Goal: Task Accomplishment & Management: Manage account settings

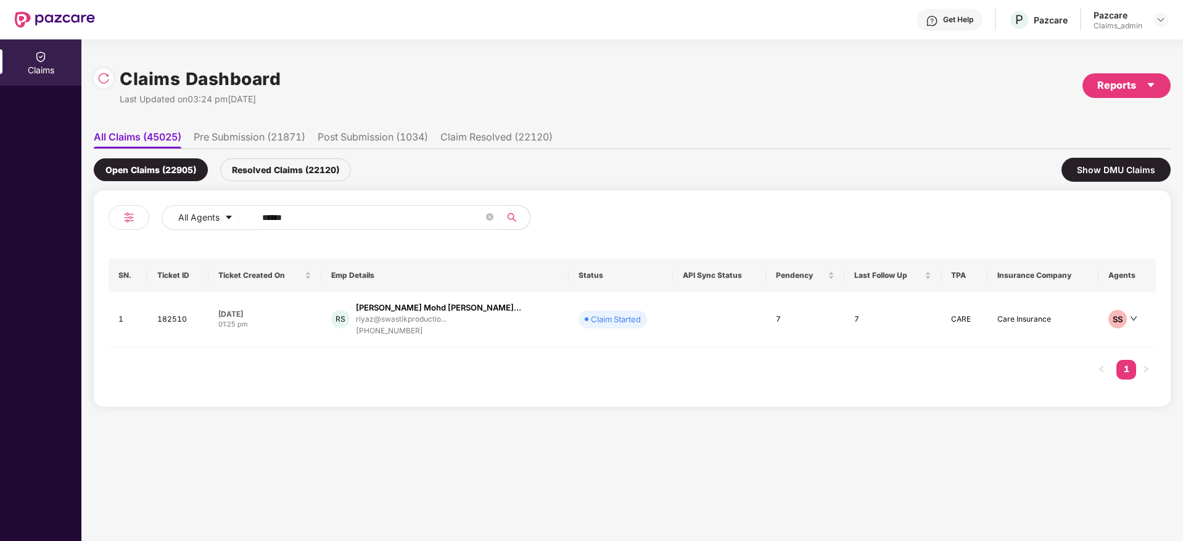
click at [306, 215] on input "******" at bounding box center [372, 217] width 221 height 18
paste input "******"
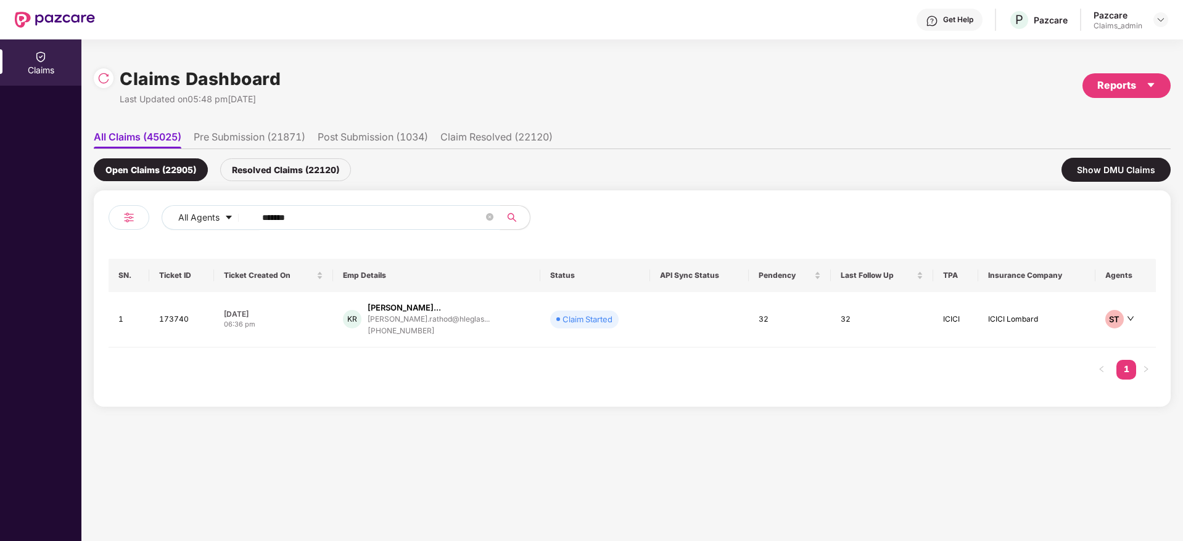
type input "******"
click at [301, 332] on td "12 Sep 2025 06:36 pm" at bounding box center [273, 319] width 119 height 55
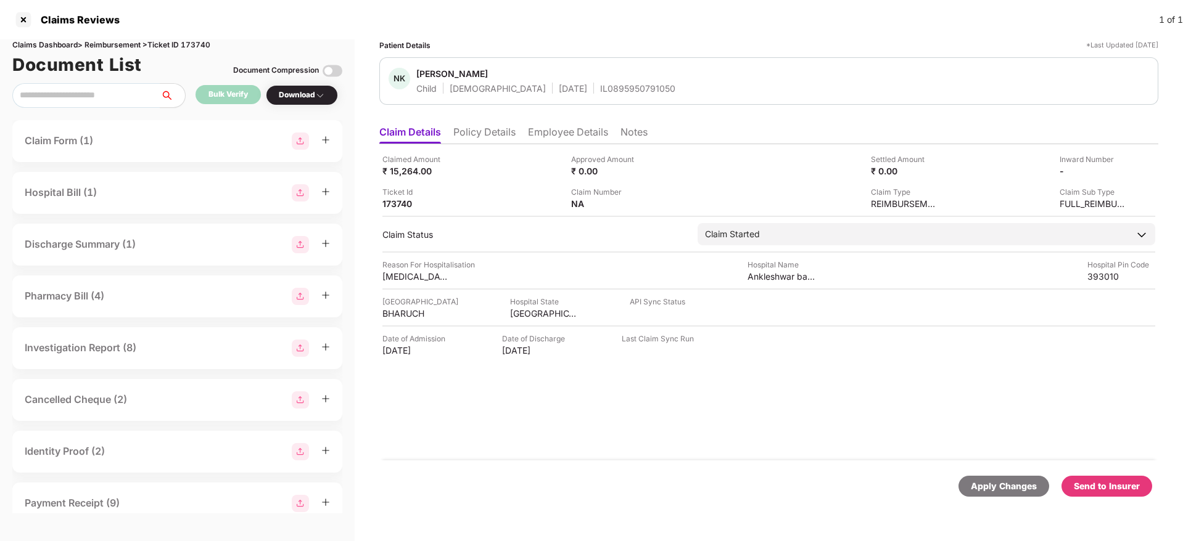
click at [880, 247] on div "Claimed Amount ₹ 15,264.00 Approved Amount ₹ 0.00 Settled Amount ₹ 0.00 Inward …" at bounding box center [768, 302] width 779 height 316
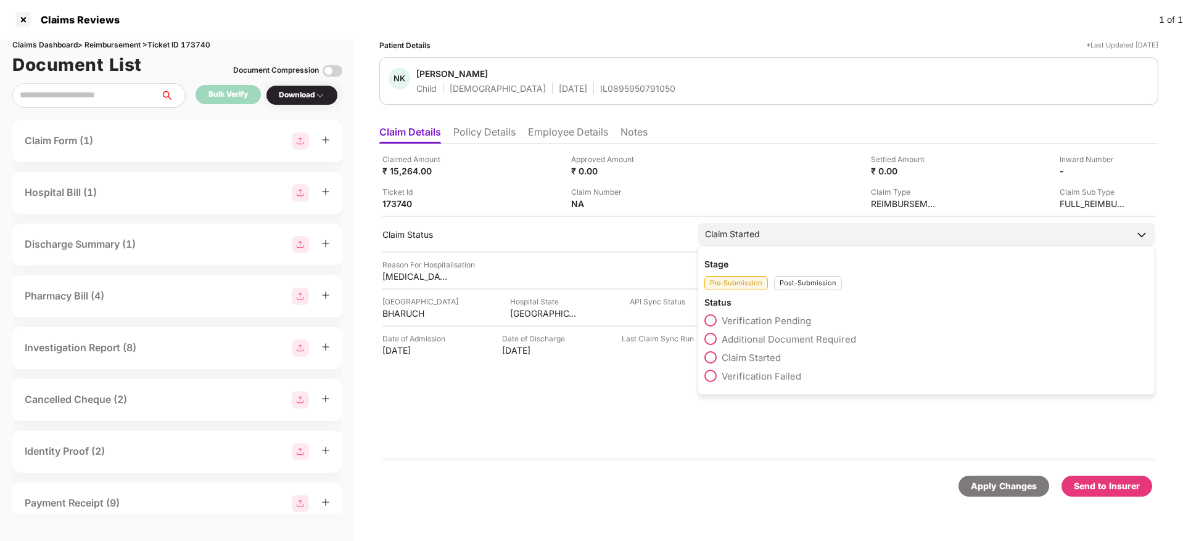
click at [849, 241] on div "Claim Started" at bounding box center [926, 234] width 458 height 22
click at [757, 322] on span "Verification Pending" at bounding box center [765, 321] width 89 height 12
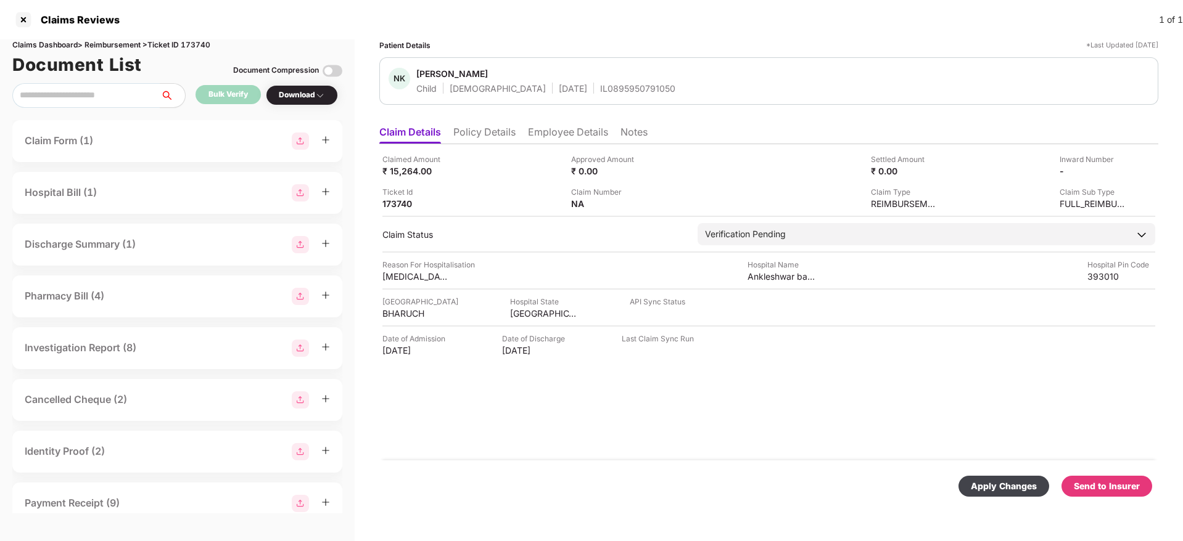
click at [993, 492] on div "Apply Changes" at bounding box center [1004, 487] width 66 height 14
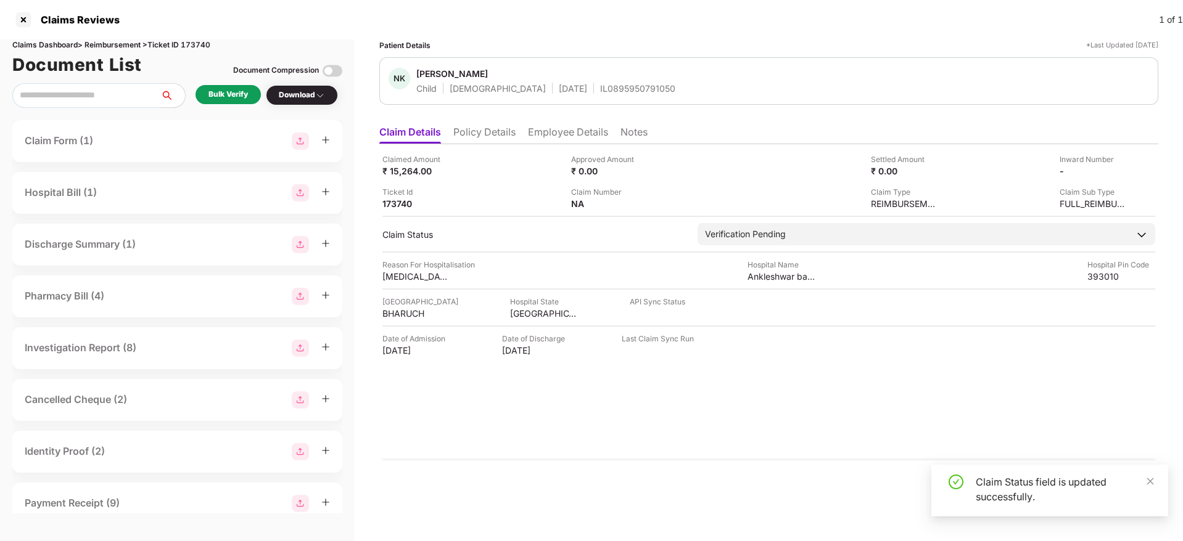
click at [231, 96] on div "Bulk Verify" at bounding box center [227, 95] width 39 height 12
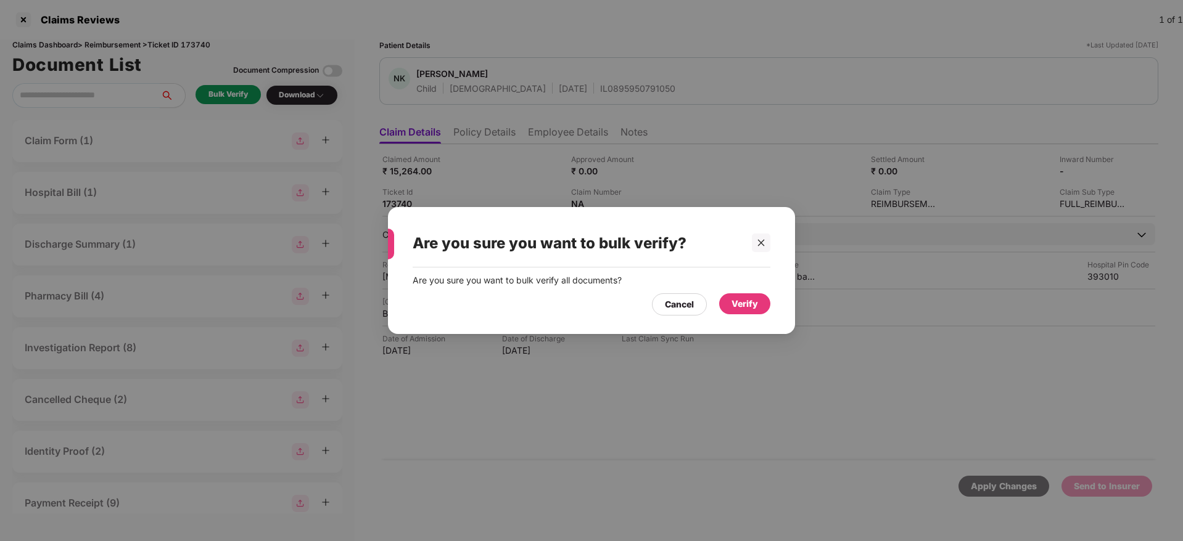
click at [744, 304] on div "Verify" at bounding box center [744, 304] width 27 height 14
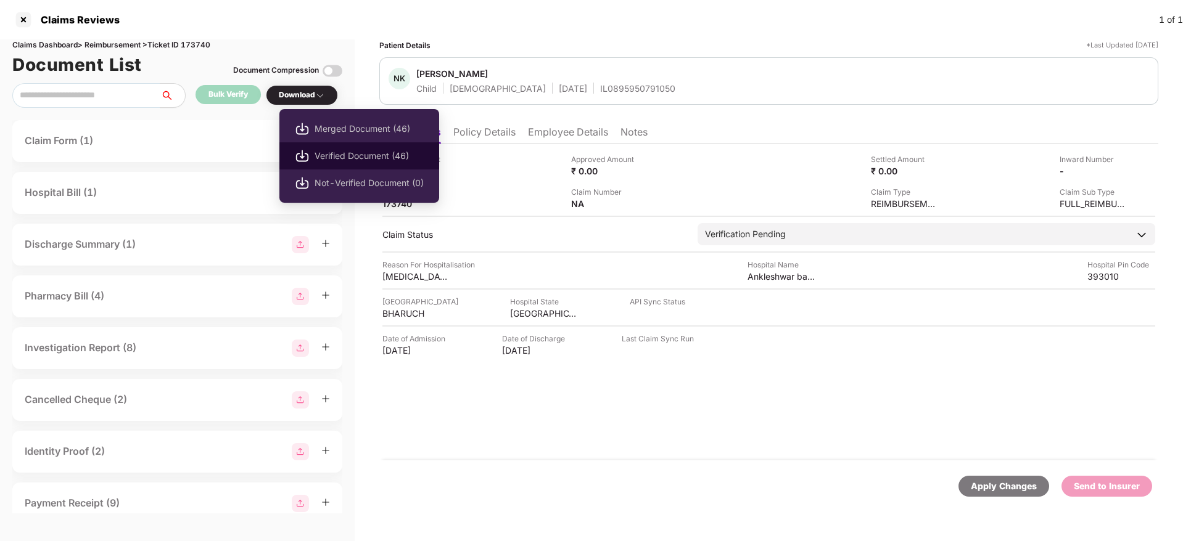
click at [365, 152] on span "Verified Document (46)" at bounding box center [368, 156] width 109 height 14
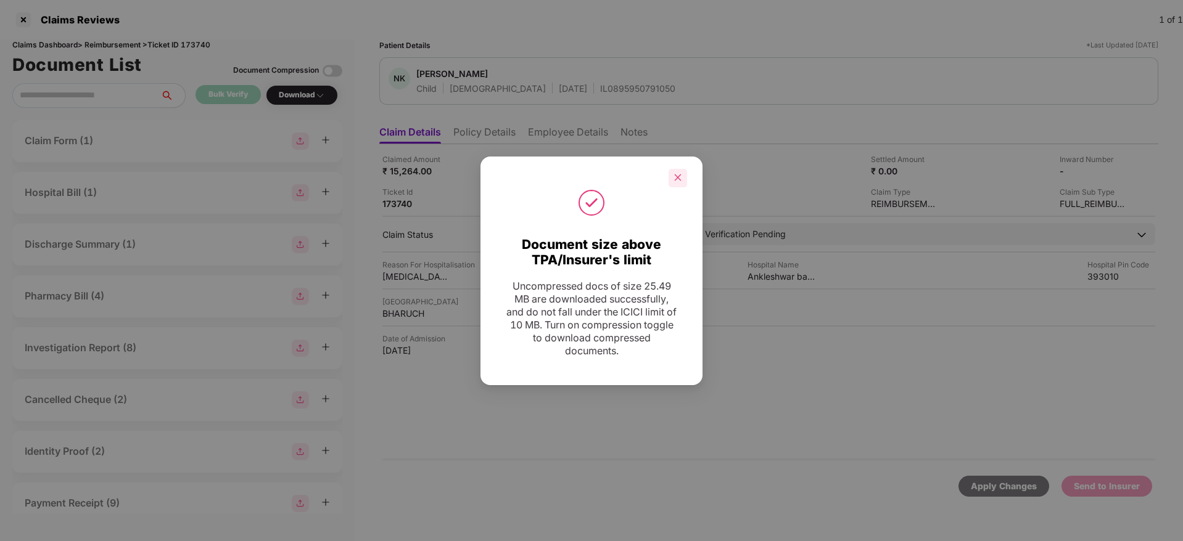
click at [678, 183] on div at bounding box center [677, 178] width 18 height 18
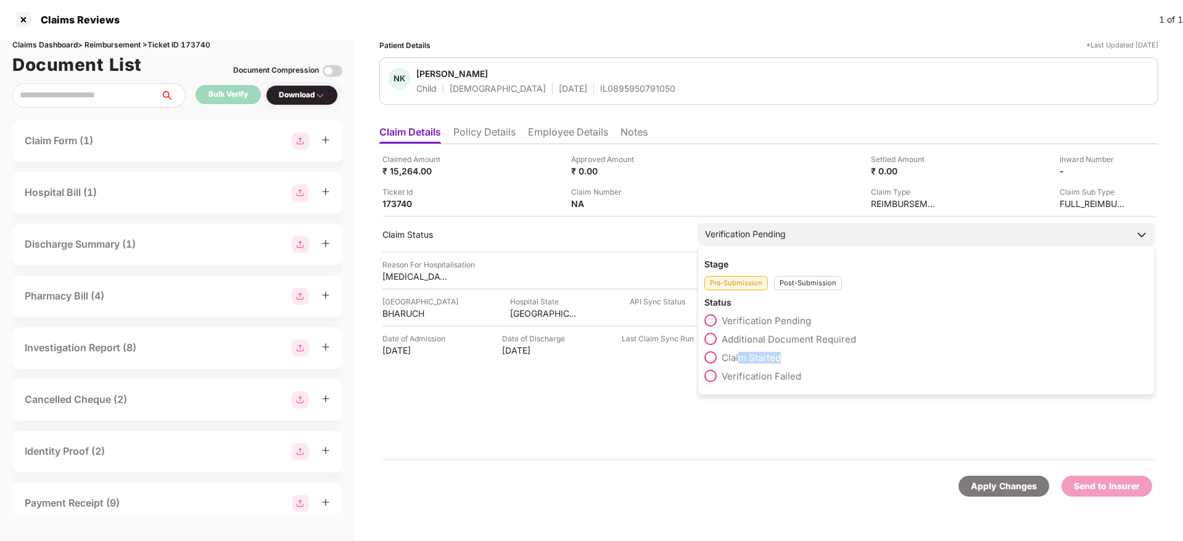
drag, startPoint x: 744, startPoint y: 364, endPoint x: 739, endPoint y: 358, distance: 8.8
click at [739, 358] on div "Claim Started" at bounding box center [926, 360] width 444 height 18
click at [739, 358] on span "Claim Started" at bounding box center [750, 358] width 59 height 12
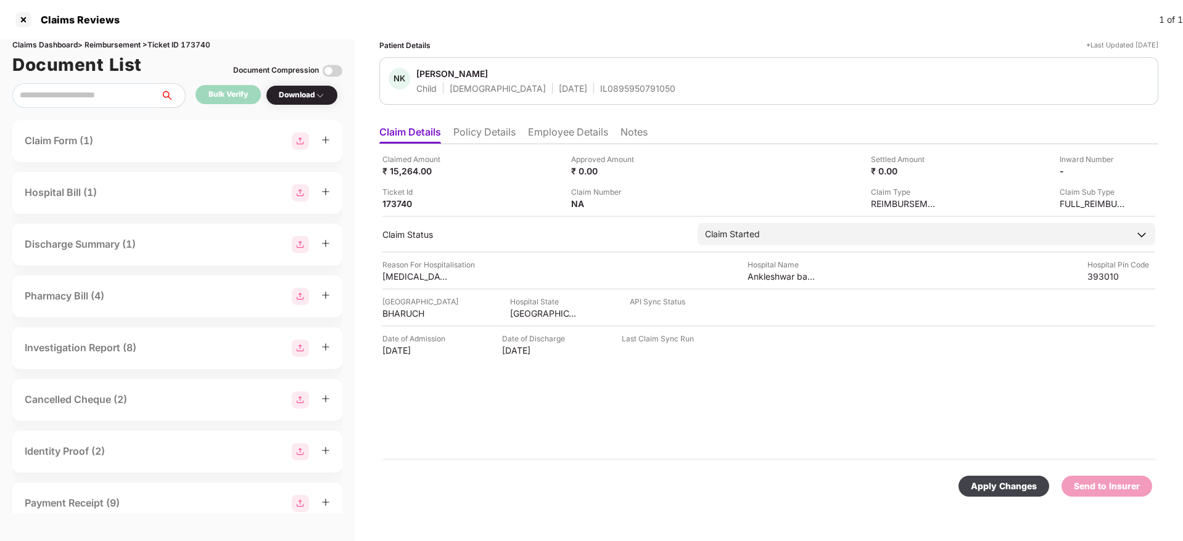
click at [1000, 486] on div "Apply Changes" at bounding box center [1004, 487] width 66 height 14
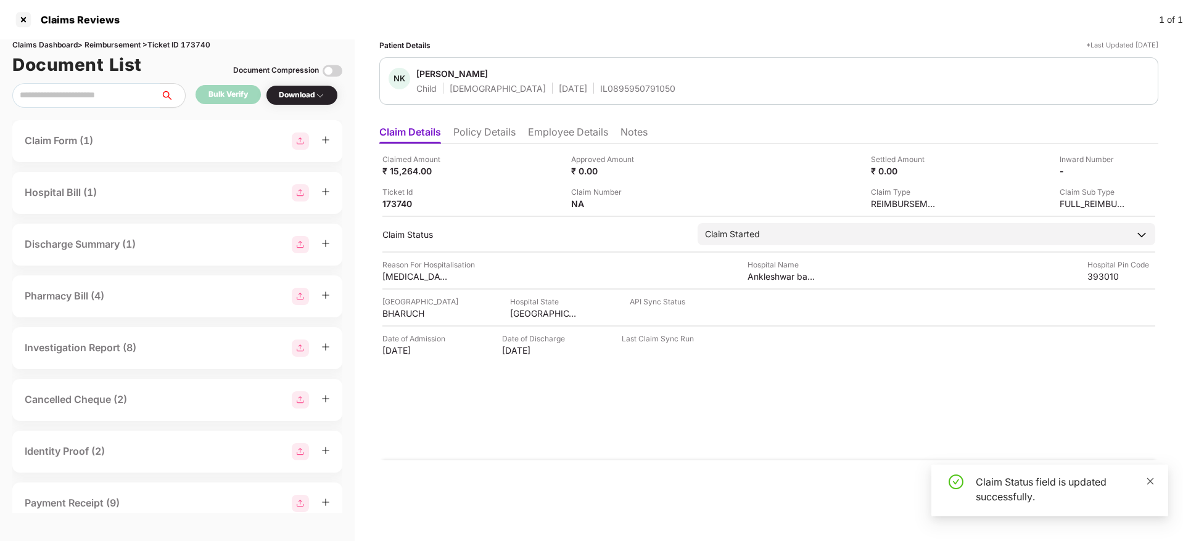
click at [1150, 482] on icon "close" at bounding box center [1150, 481] width 9 height 9
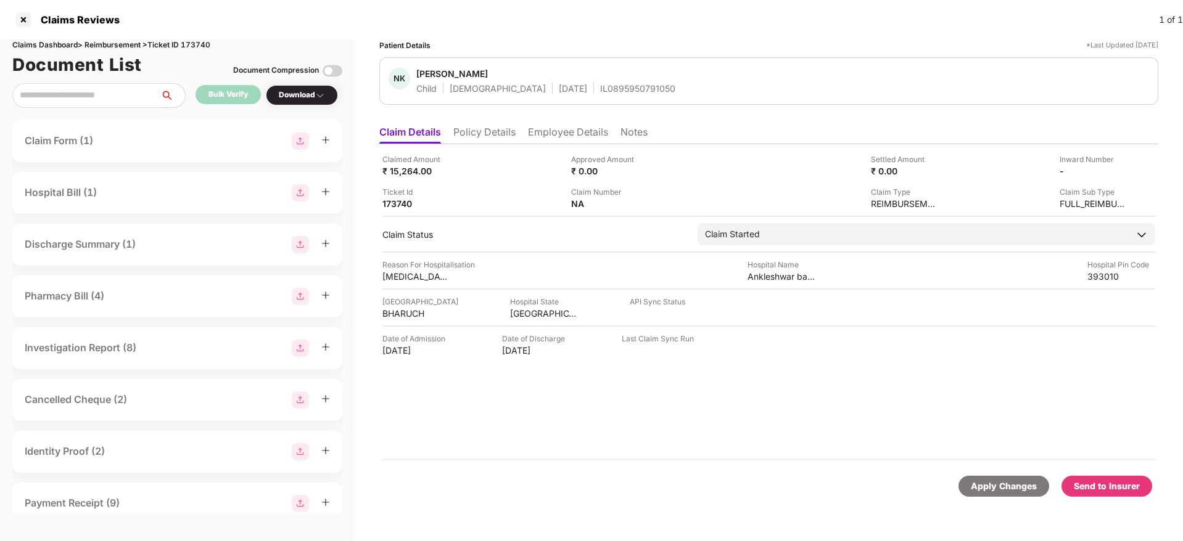
click at [1115, 491] on div "Send to Insurer" at bounding box center [1107, 487] width 66 height 14
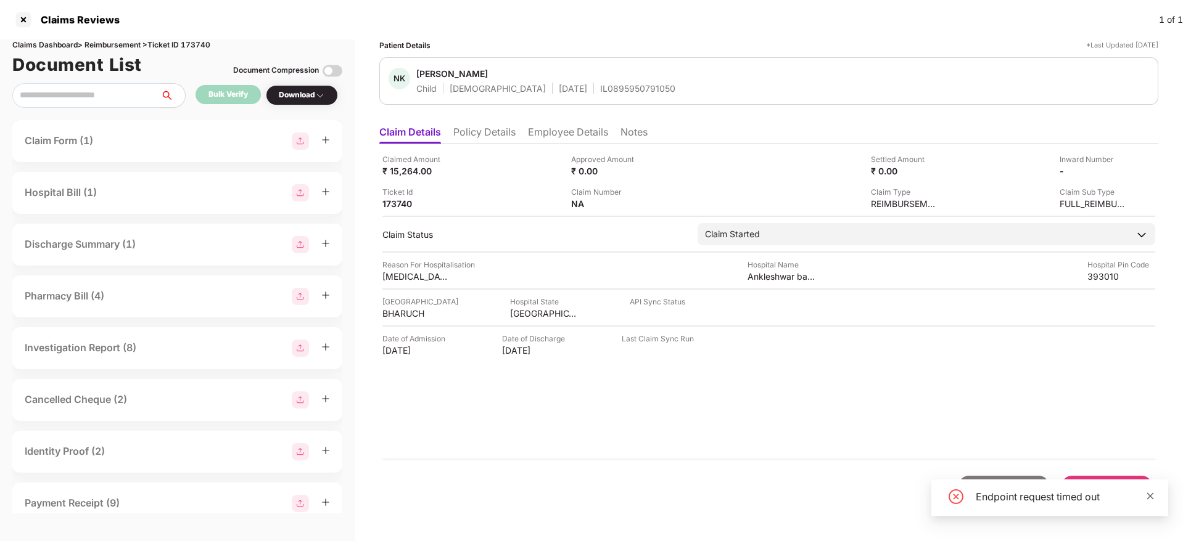
click at [1146, 497] on icon "close" at bounding box center [1150, 496] width 9 height 9
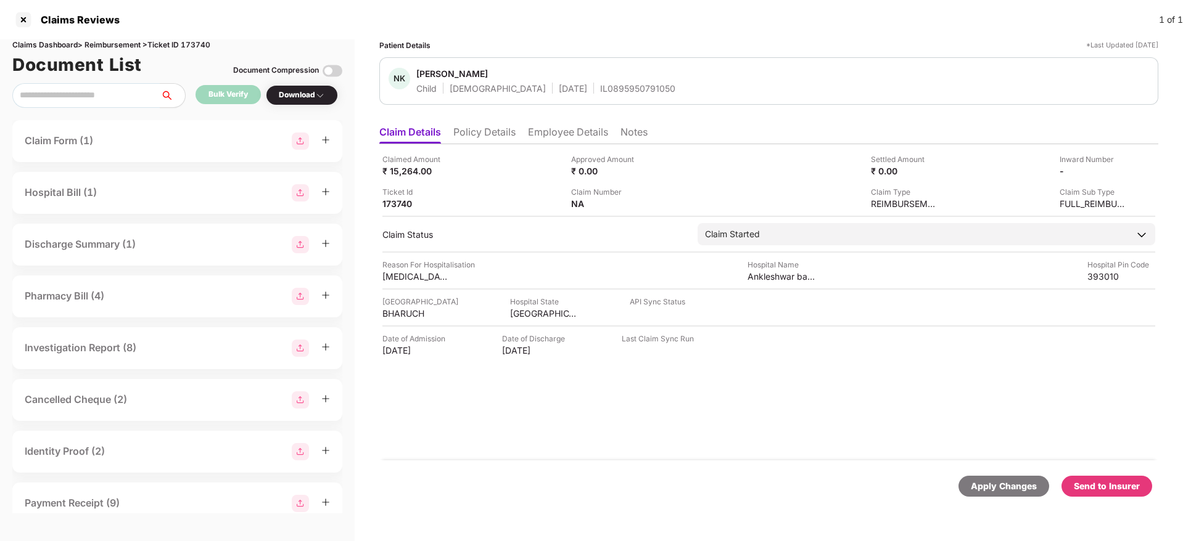
click at [480, 127] on li "Policy Details" at bounding box center [484, 135] width 62 height 18
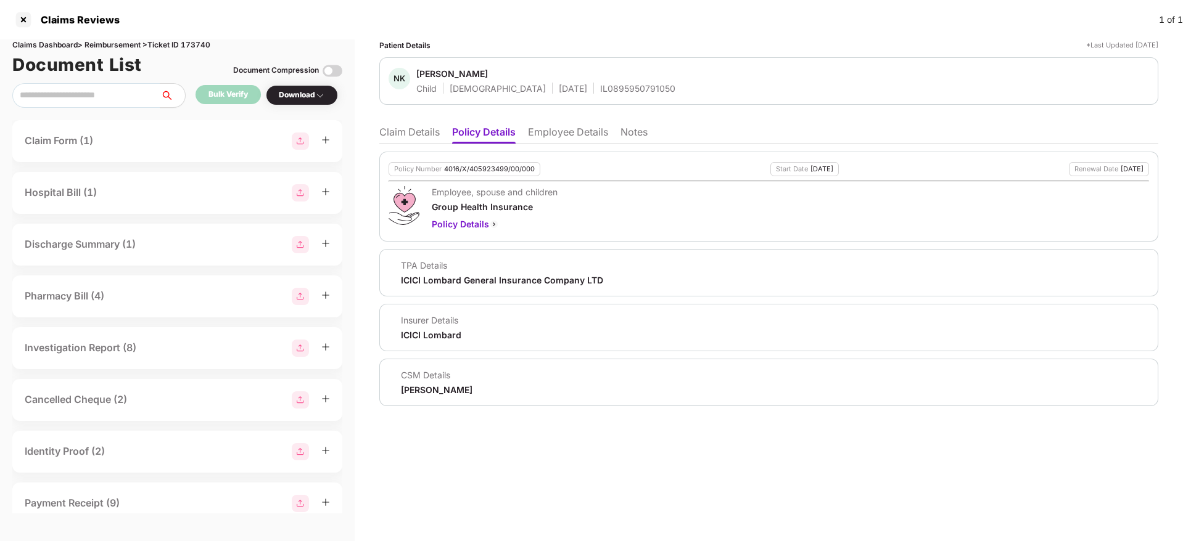
click at [415, 122] on ul "Claim Details Policy Details Employee Details Notes" at bounding box center [768, 132] width 779 height 25
click at [419, 137] on li "Claim Details" at bounding box center [409, 135] width 60 height 18
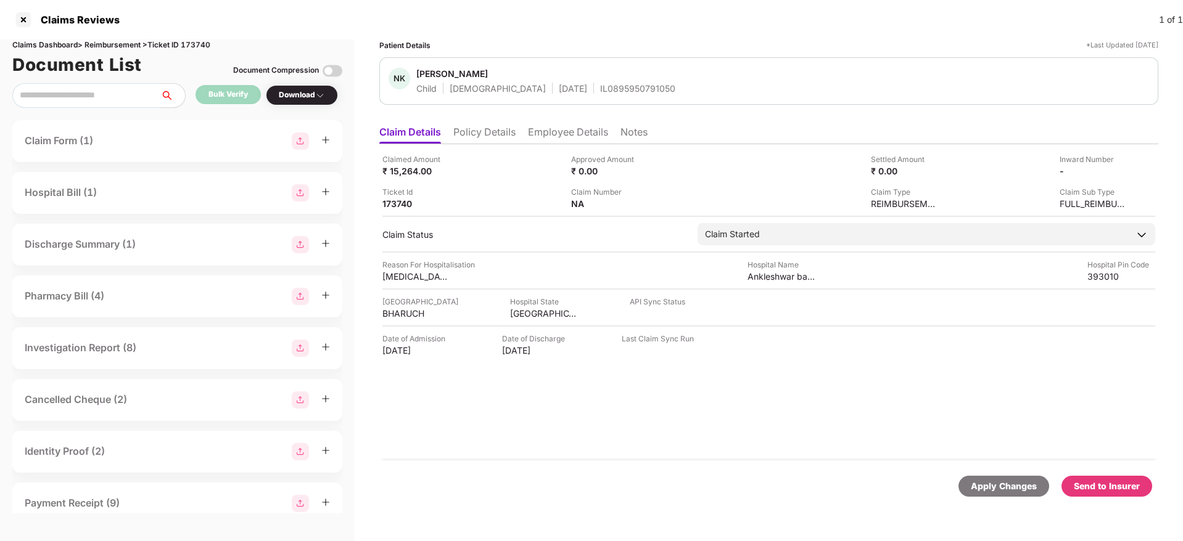
click at [1111, 490] on div "Send to Insurer" at bounding box center [1107, 487] width 66 height 14
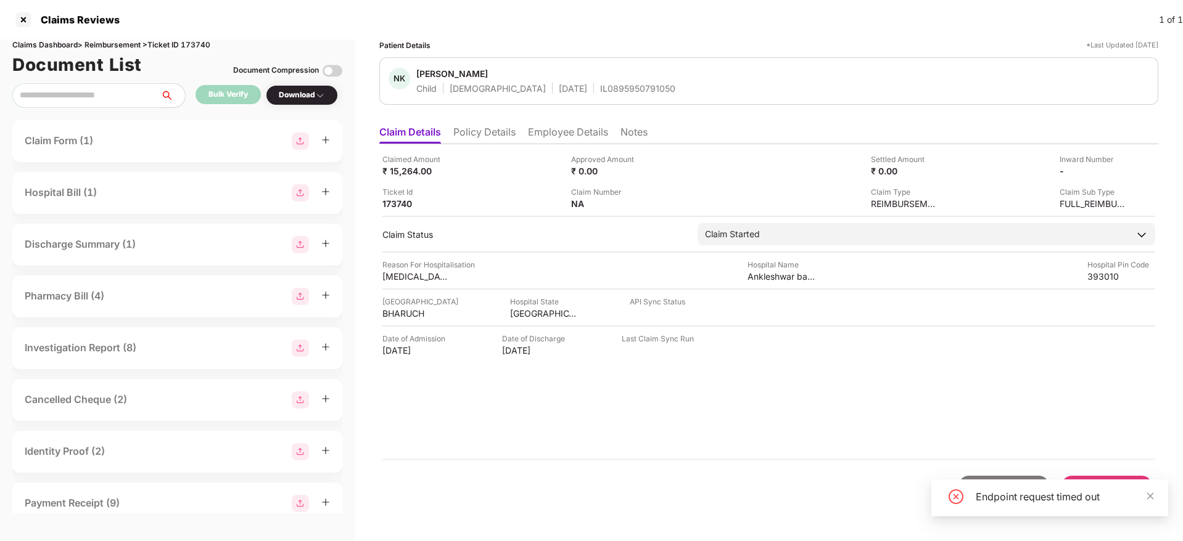
click at [1156, 497] on div "Endpoint request timed out" at bounding box center [1049, 498] width 237 height 37
click at [1144, 492] on div "Endpoint request timed out" at bounding box center [1064, 497] width 178 height 15
click at [1146, 494] on icon "close" at bounding box center [1150, 496] width 9 height 9
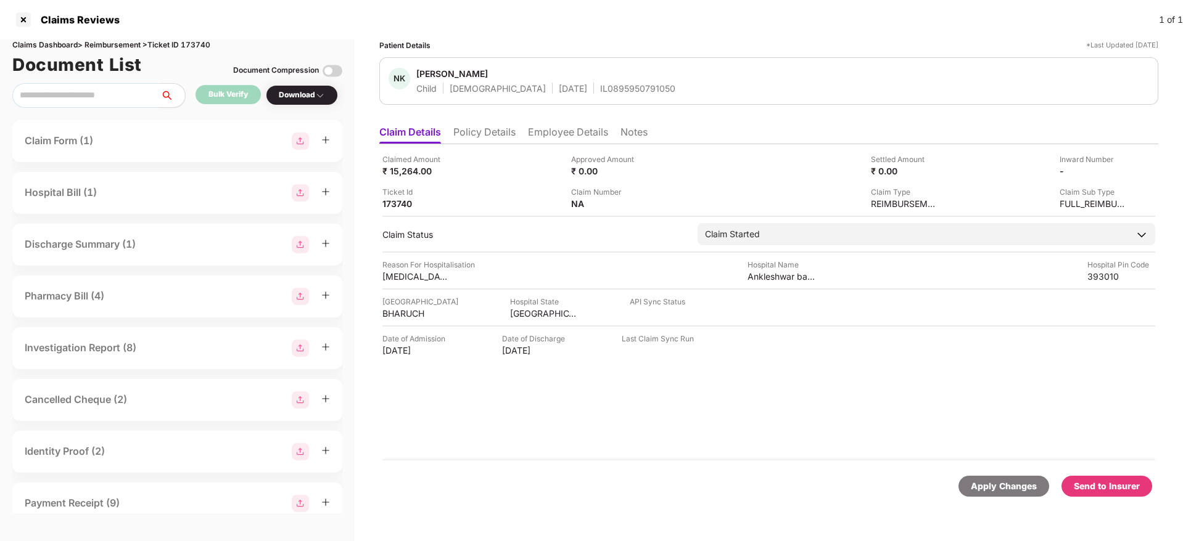
click at [1109, 482] on div "Send to Insurer" at bounding box center [1107, 487] width 66 height 14
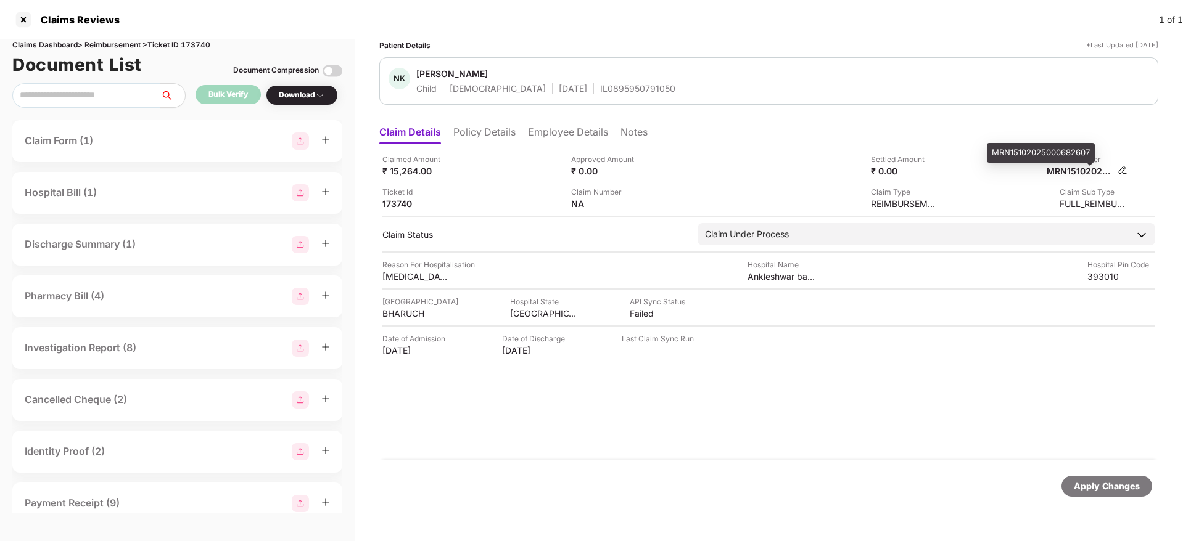
click at [1074, 172] on div "MRN15102025000682607" at bounding box center [1080, 171] width 68 height 12
copy div
click at [959, 171] on div "Inward Number MRN15102025000682607" at bounding box center [1037, 165] width 179 height 23
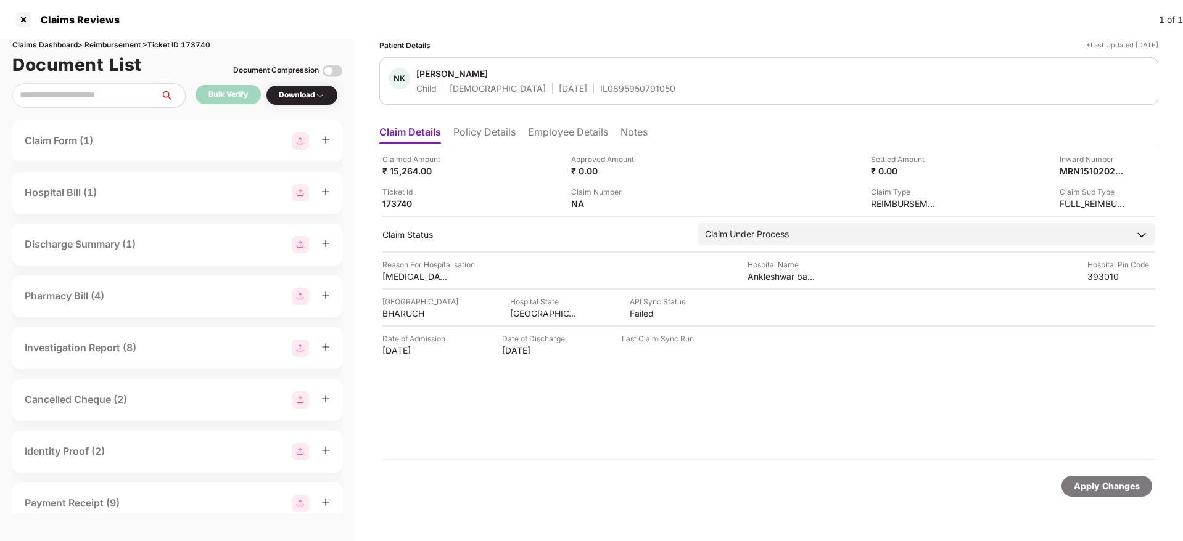
click at [505, 129] on li "Policy Details" at bounding box center [484, 135] width 62 height 18
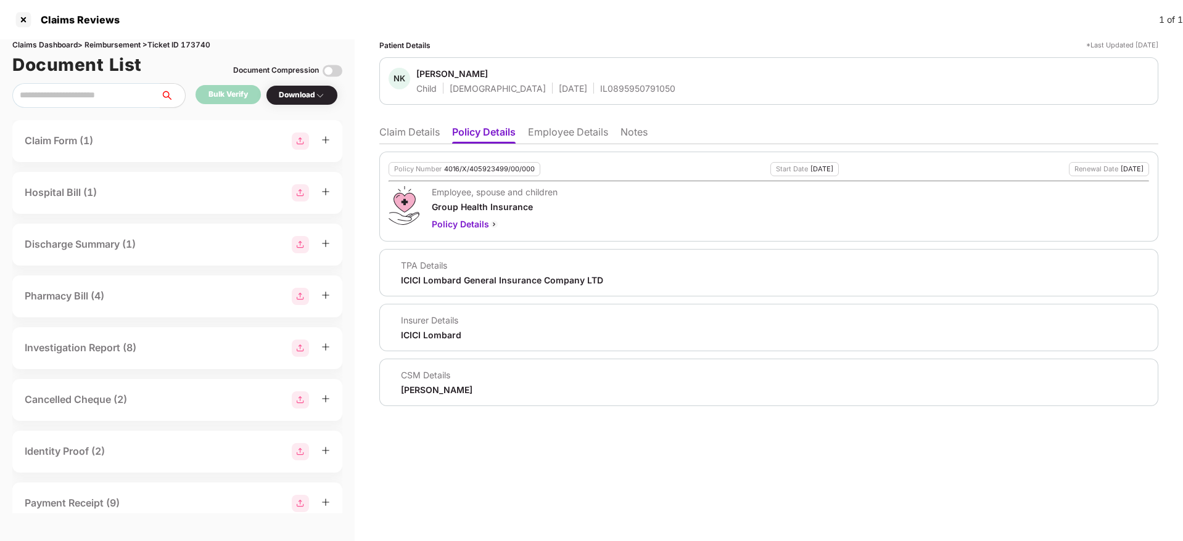
click at [418, 334] on div "ICICI Lombard" at bounding box center [431, 335] width 60 height 12
copy div "ICICI"
click at [418, 334] on div "ICICI Lombard" at bounding box center [431, 335] width 60 height 12
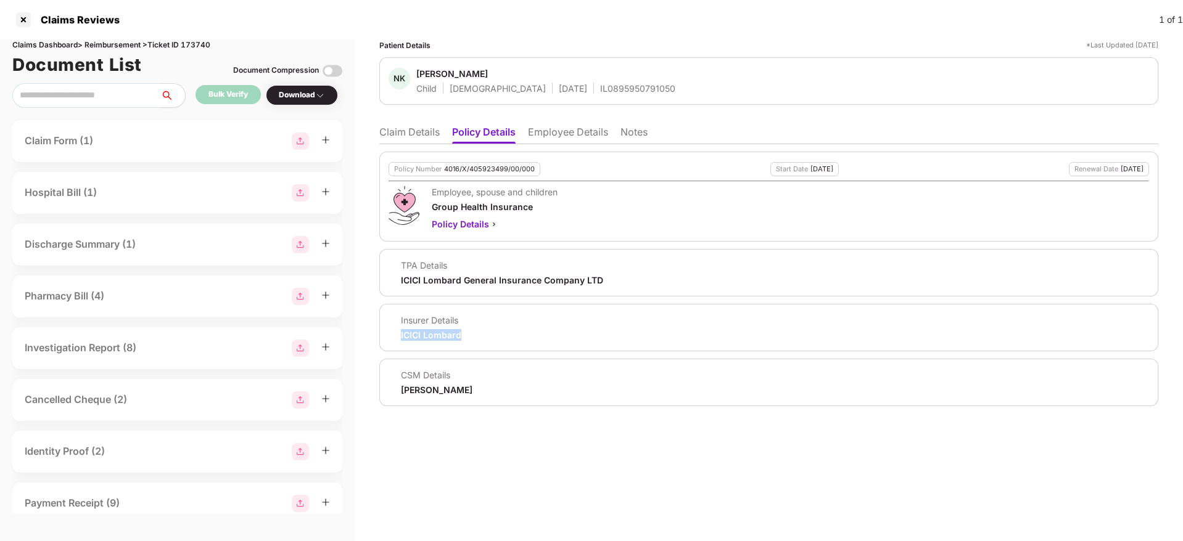
click at [418, 334] on div "ICICI Lombard" at bounding box center [431, 335] width 60 height 12
click at [409, 132] on li "Claim Details" at bounding box center [409, 135] width 60 height 18
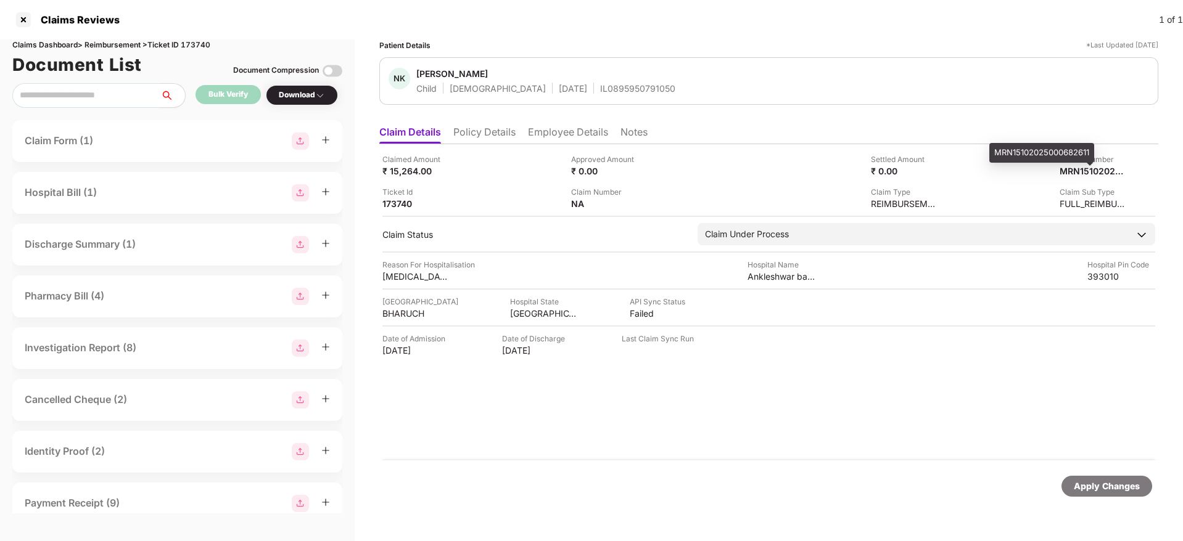
click at [1051, 152] on div "MRN15102025000682611" at bounding box center [1041, 153] width 105 height 20
copy div "MRN15102025000682611"
click at [1051, 152] on div "MRN15102025000682611" at bounding box center [1041, 153] width 105 height 20
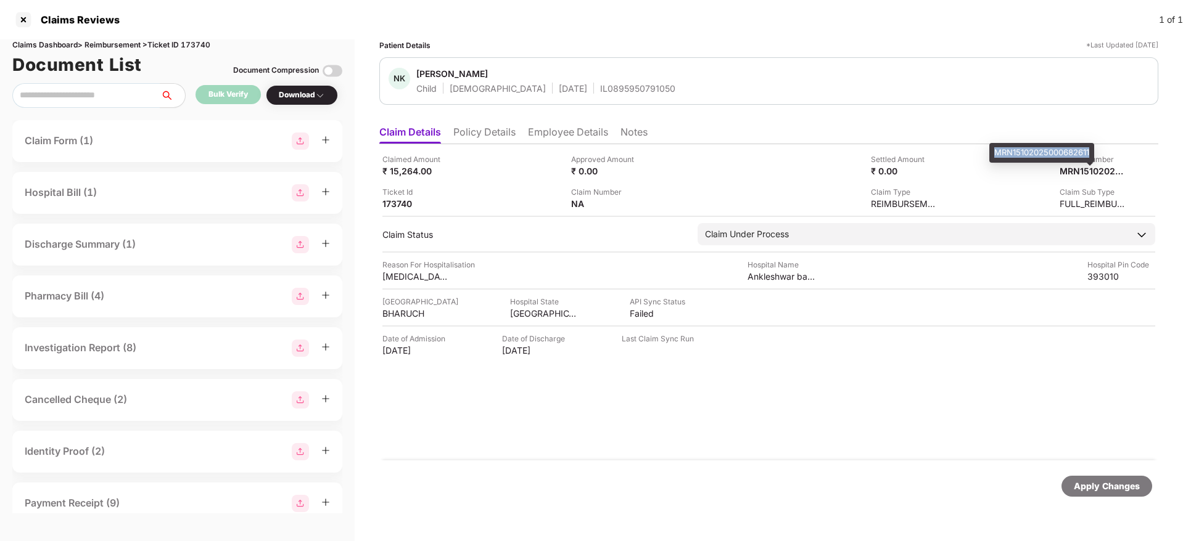
click at [1061, 152] on div "MRN15102025000682611" at bounding box center [1041, 153] width 105 height 20
click at [600, 83] on div "IL0895950791050" at bounding box center [637, 89] width 75 height 12
copy div "IL0895950791050"
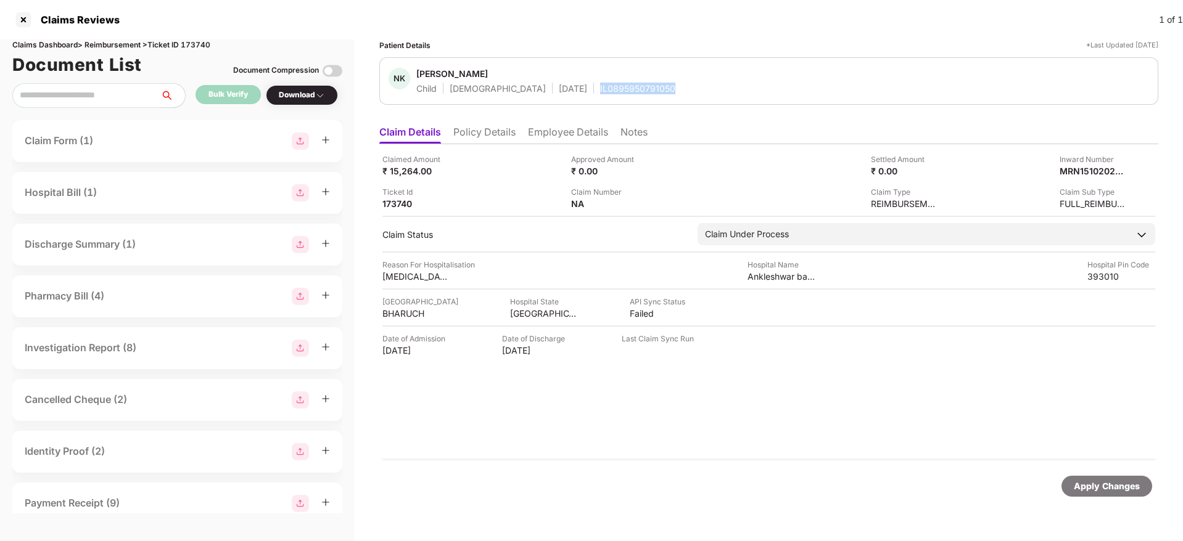
click at [600, 83] on div "IL0895950791050" at bounding box center [637, 89] width 75 height 12
click at [600, 84] on div "IL0895950791050" at bounding box center [637, 89] width 75 height 12
copy div "IL0895950791050"
click at [600, 84] on div "IL0895950791050" at bounding box center [637, 89] width 75 height 12
click at [25, 16] on div at bounding box center [24, 20] width 20 height 20
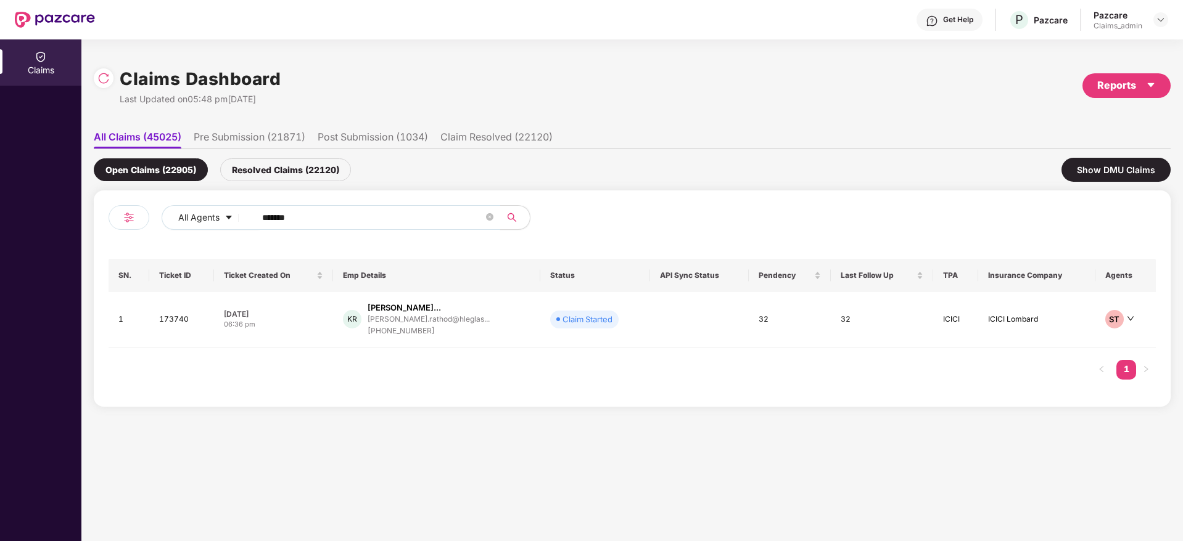
click at [325, 223] on input "******" at bounding box center [372, 217] width 221 height 18
click at [311, 328] on div "06:36 pm" at bounding box center [273, 324] width 99 height 10
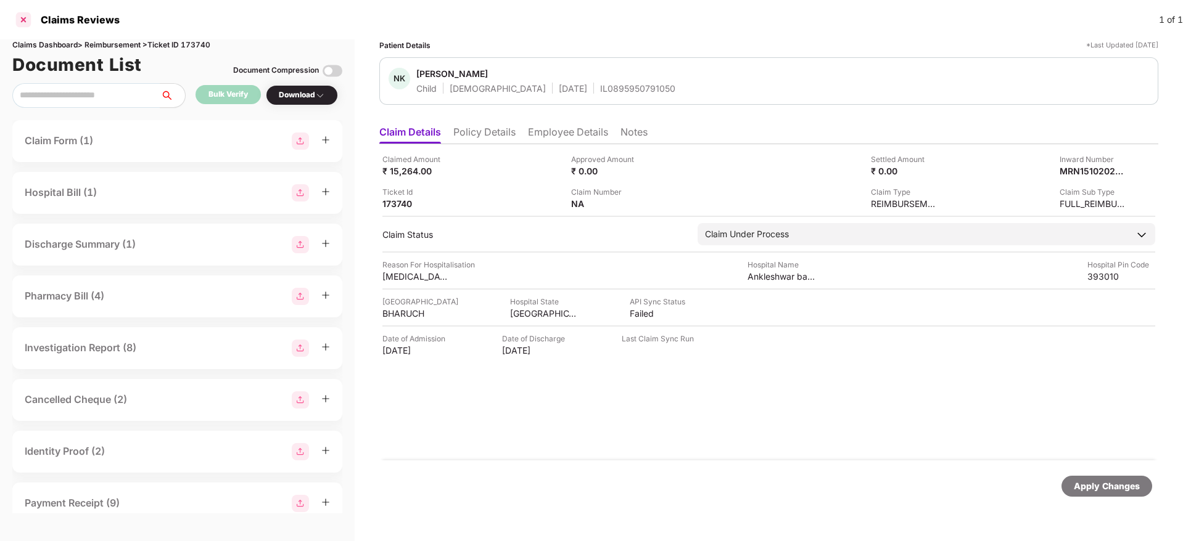
click at [22, 17] on div at bounding box center [24, 20] width 20 height 20
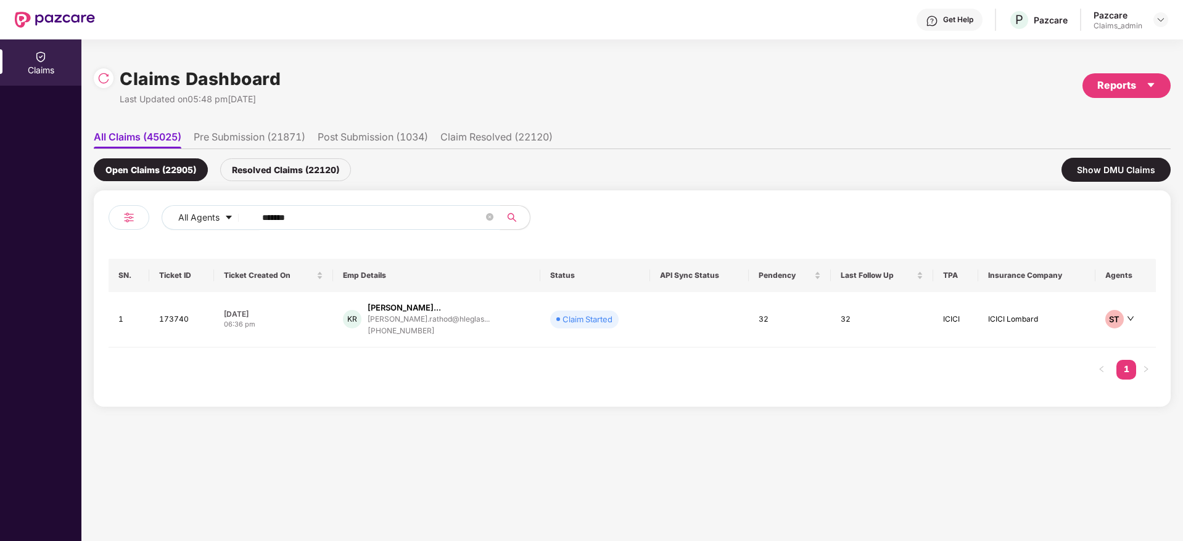
click at [305, 212] on input "******" at bounding box center [372, 217] width 221 height 18
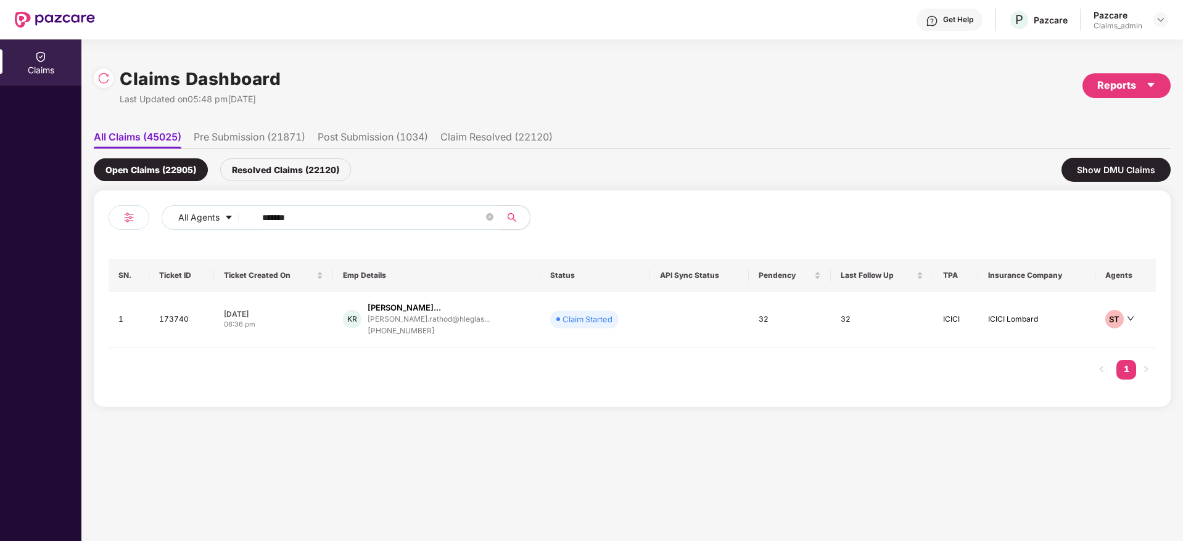
click at [305, 212] on input "******" at bounding box center [372, 217] width 221 height 18
paste input "*******"
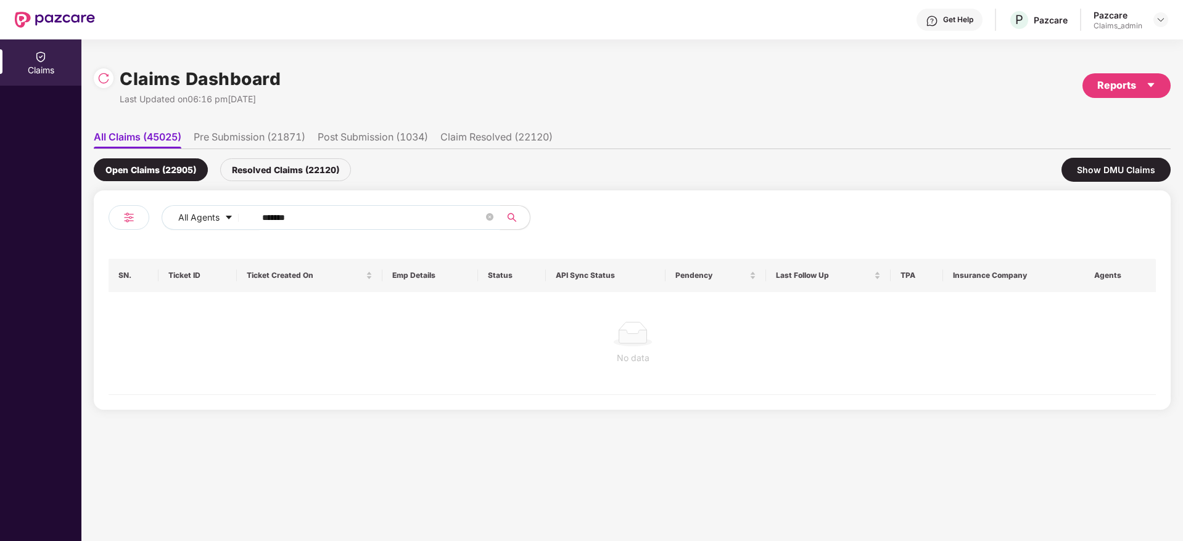
click at [270, 218] on input "*******" at bounding box center [372, 217] width 221 height 18
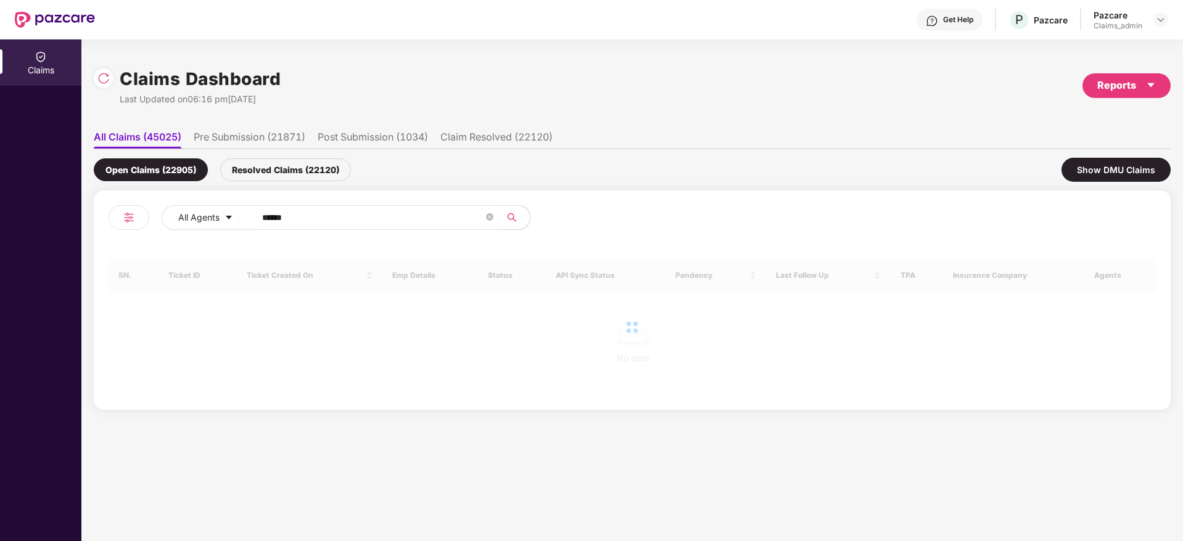
click at [270, 218] on input "******" at bounding box center [372, 217] width 221 height 18
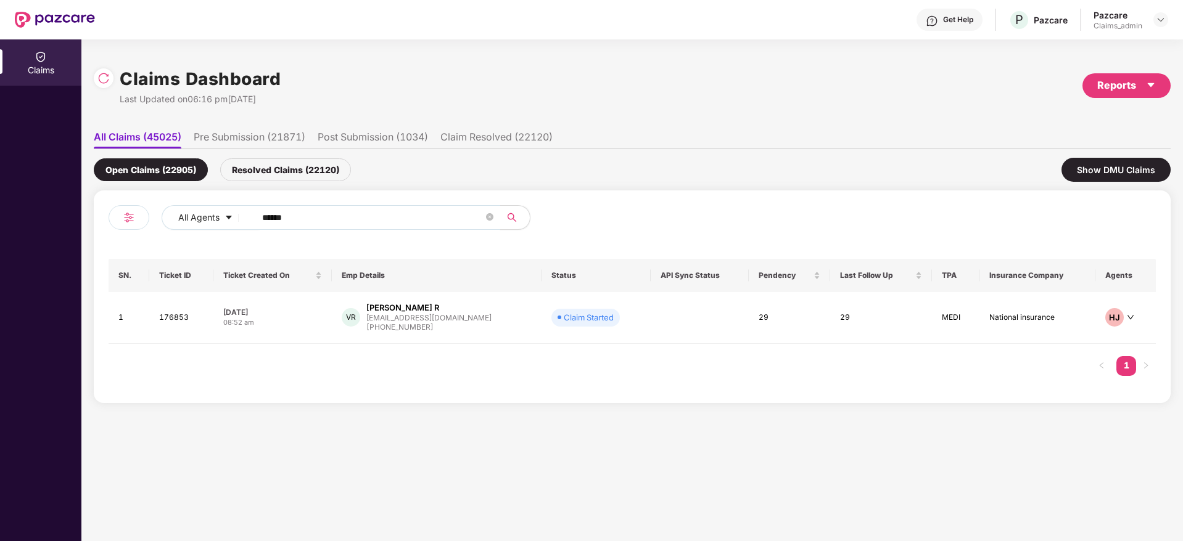
type input "******"
click at [321, 314] on div "16 Sep 2025" at bounding box center [272, 312] width 99 height 10
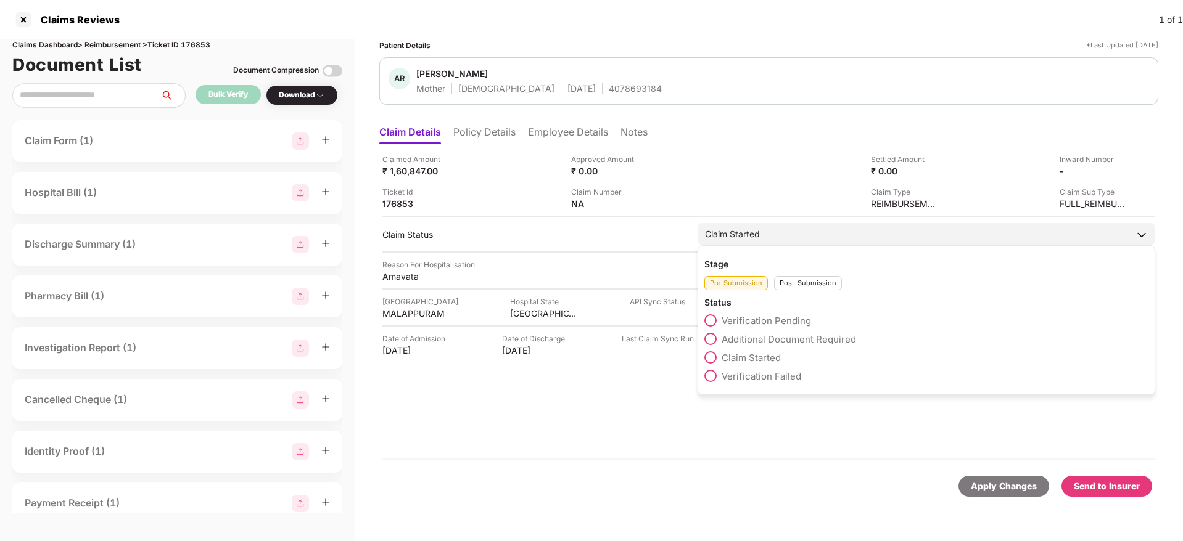
click at [744, 324] on span "Verification Pending" at bounding box center [765, 321] width 89 height 12
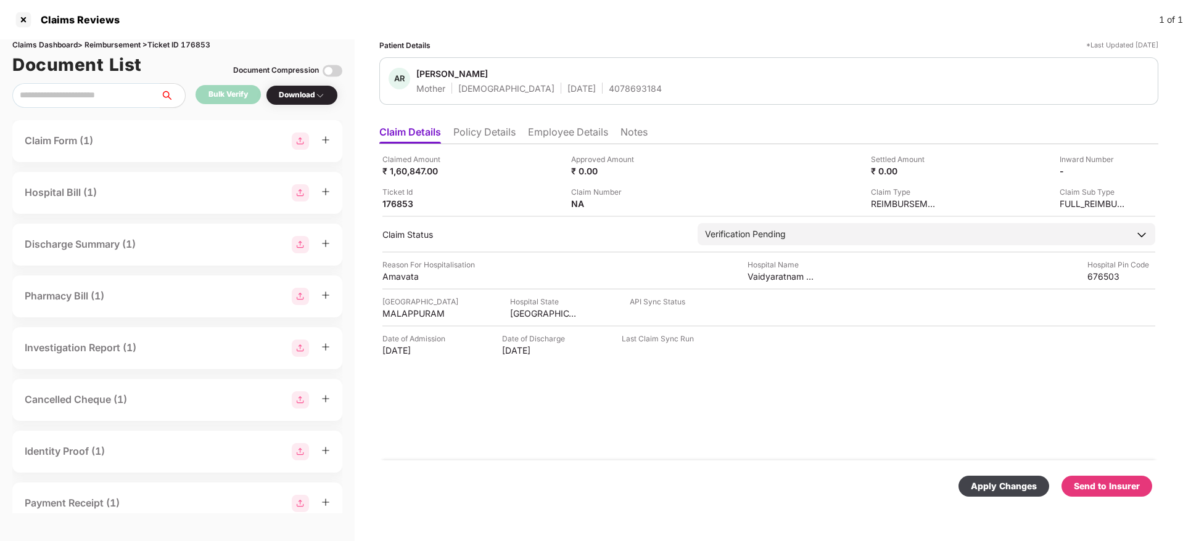
click at [993, 487] on div "Apply Changes" at bounding box center [1004, 487] width 66 height 14
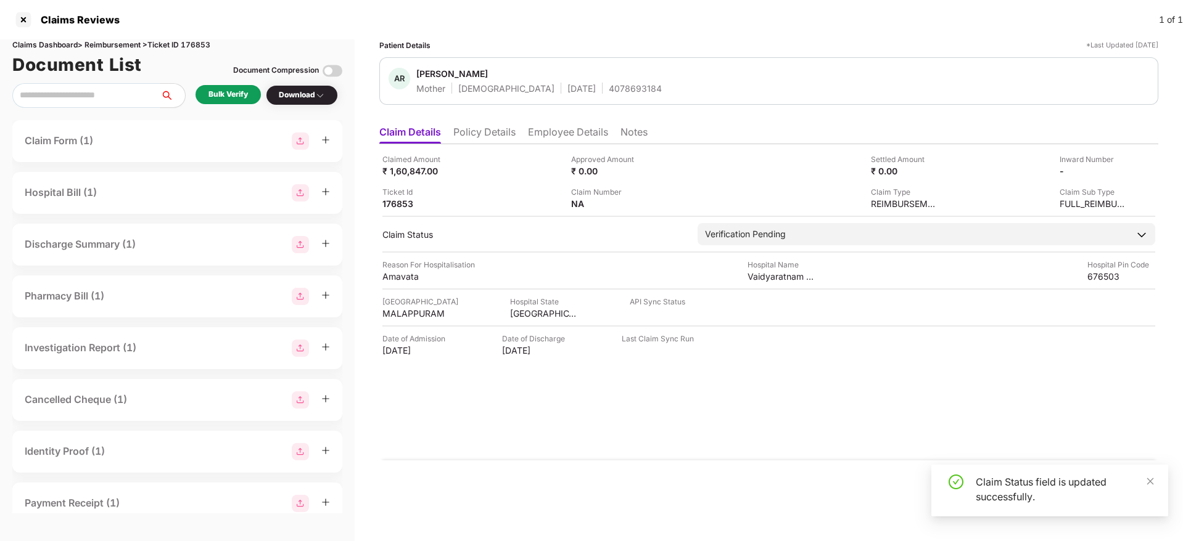
click at [242, 98] on div "Bulk Verify" at bounding box center [227, 95] width 39 height 12
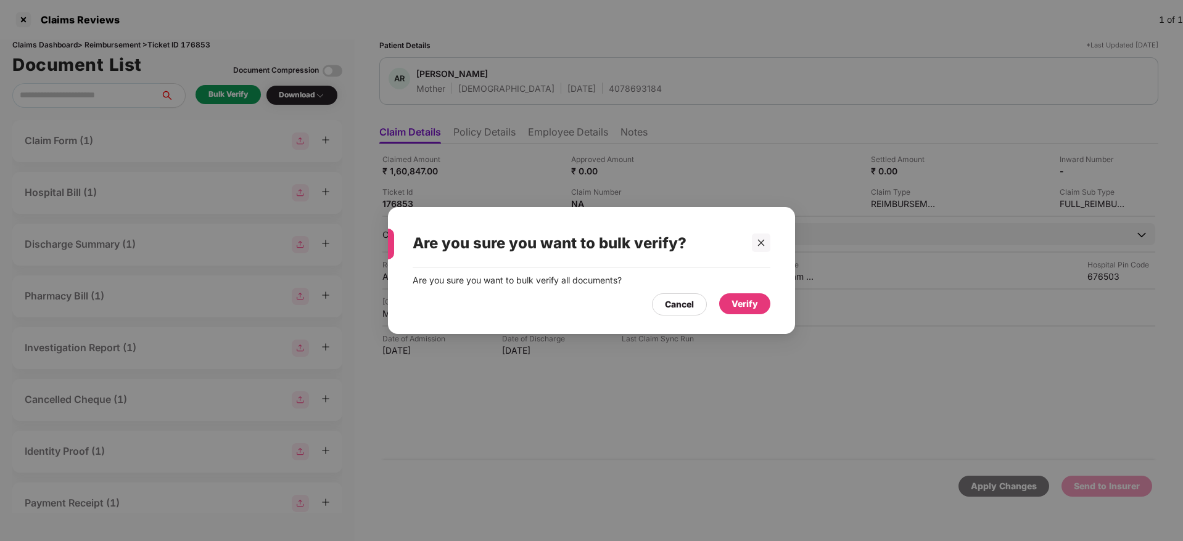
click at [739, 305] on div "Verify" at bounding box center [744, 304] width 27 height 14
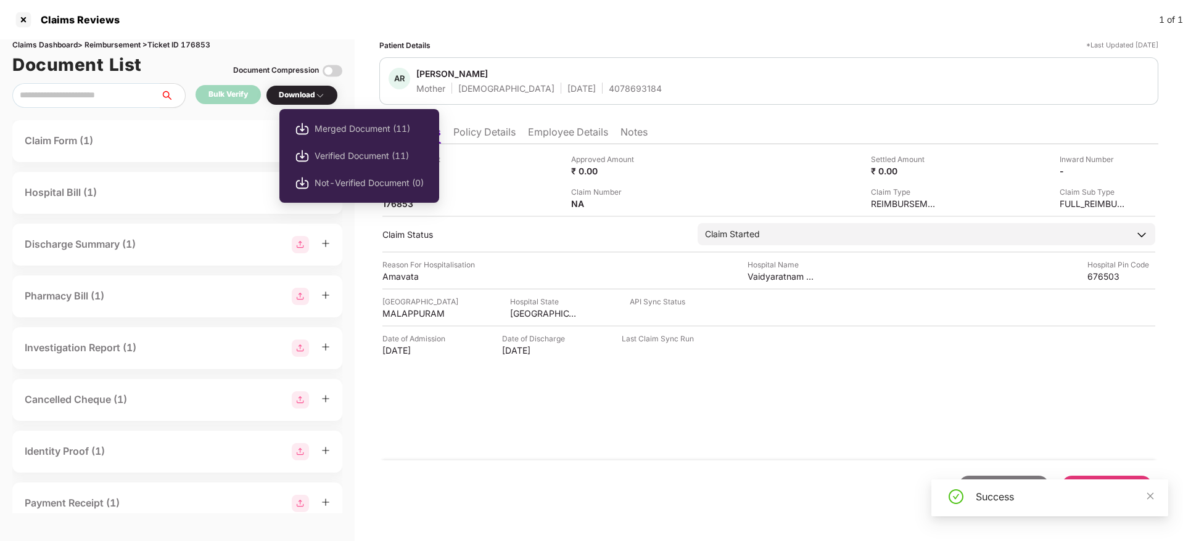
click at [311, 98] on div "Download" at bounding box center [302, 95] width 46 height 12
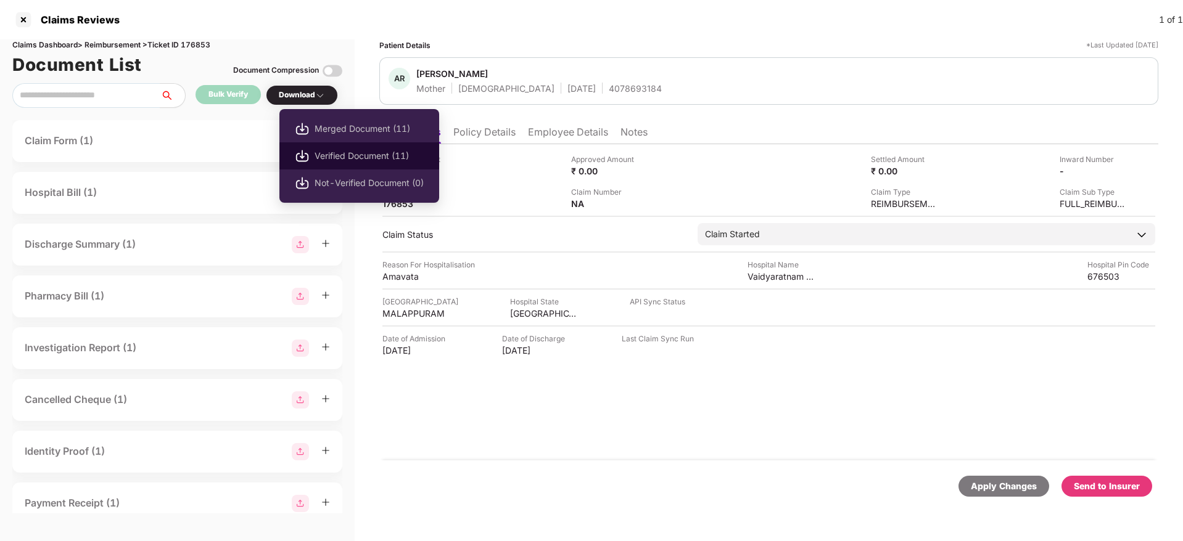
click at [357, 166] on li "Verified Document (11)" at bounding box center [359, 155] width 160 height 27
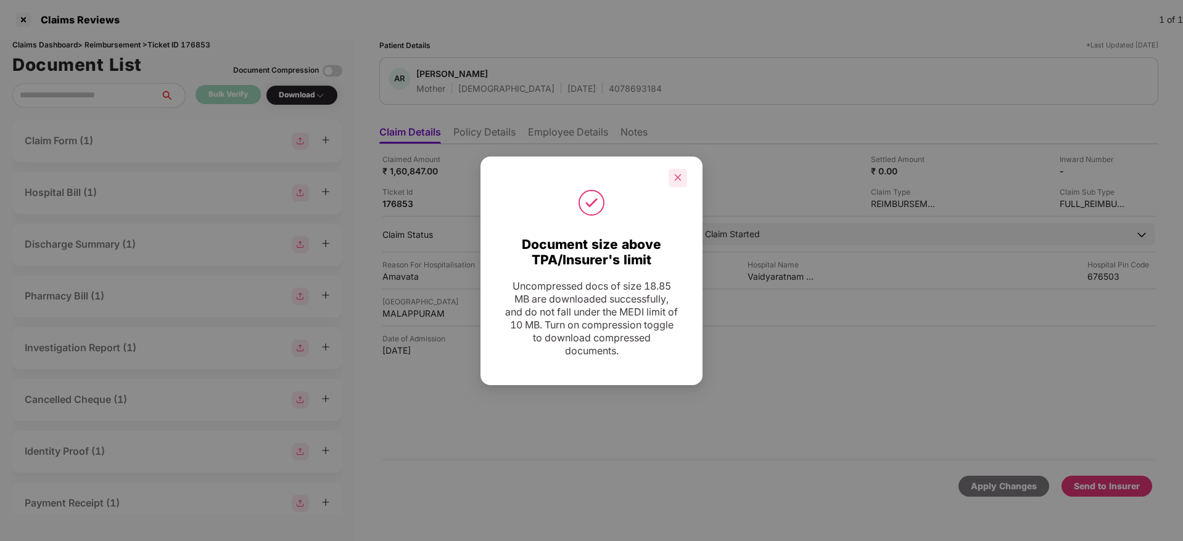
click at [684, 176] on div at bounding box center [677, 178] width 18 height 18
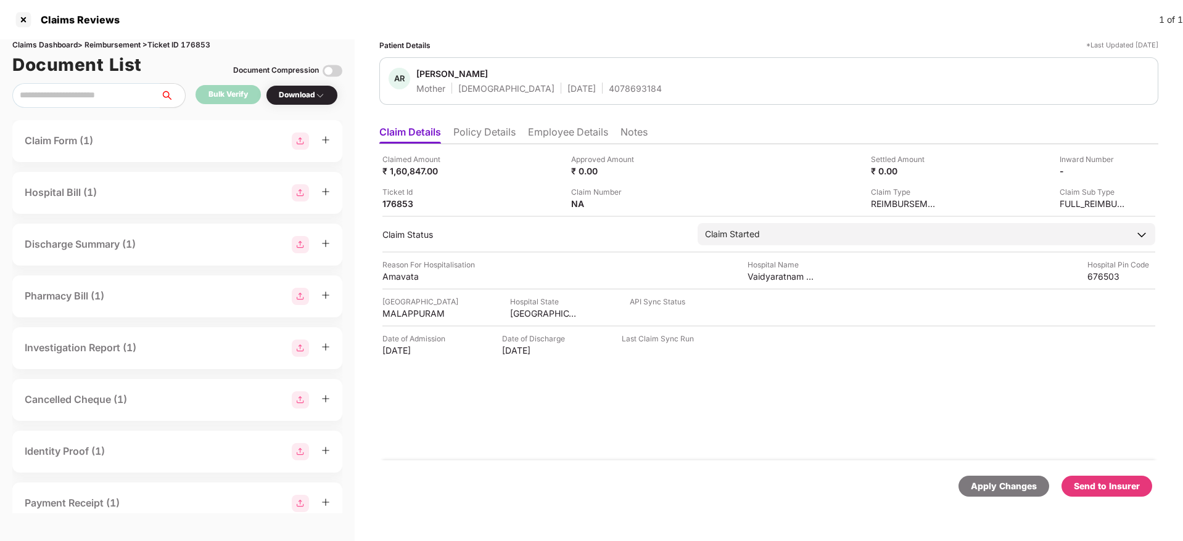
click at [1107, 485] on div "Send to Insurer" at bounding box center [1107, 487] width 66 height 14
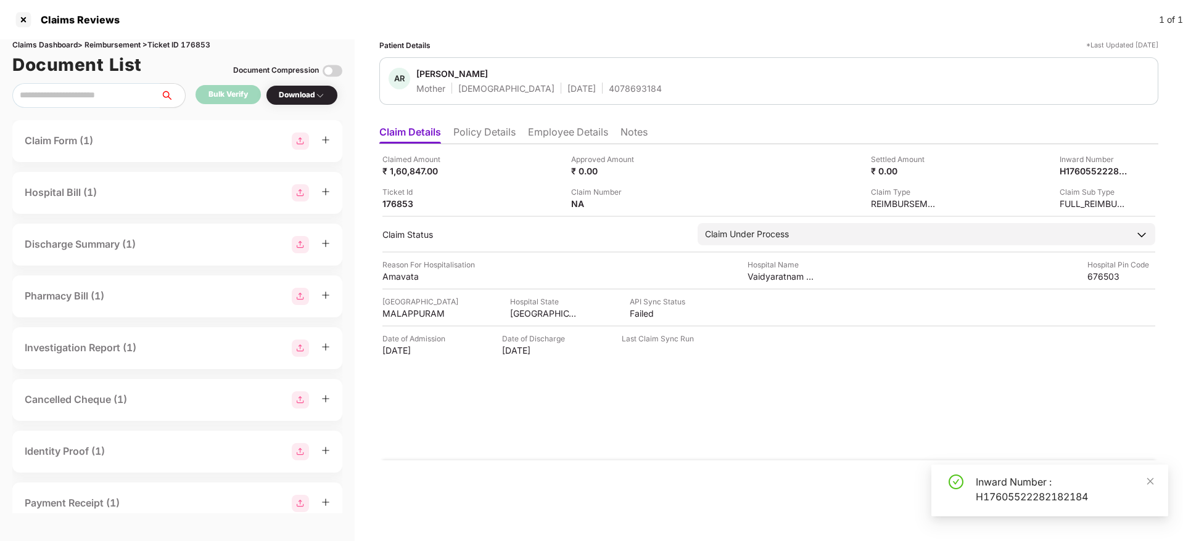
click at [1043, 482] on div "Inward Number : H17605522282182184" at bounding box center [1064, 490] width 178 height 30
copy div "Inward Number : H17605522282182184"
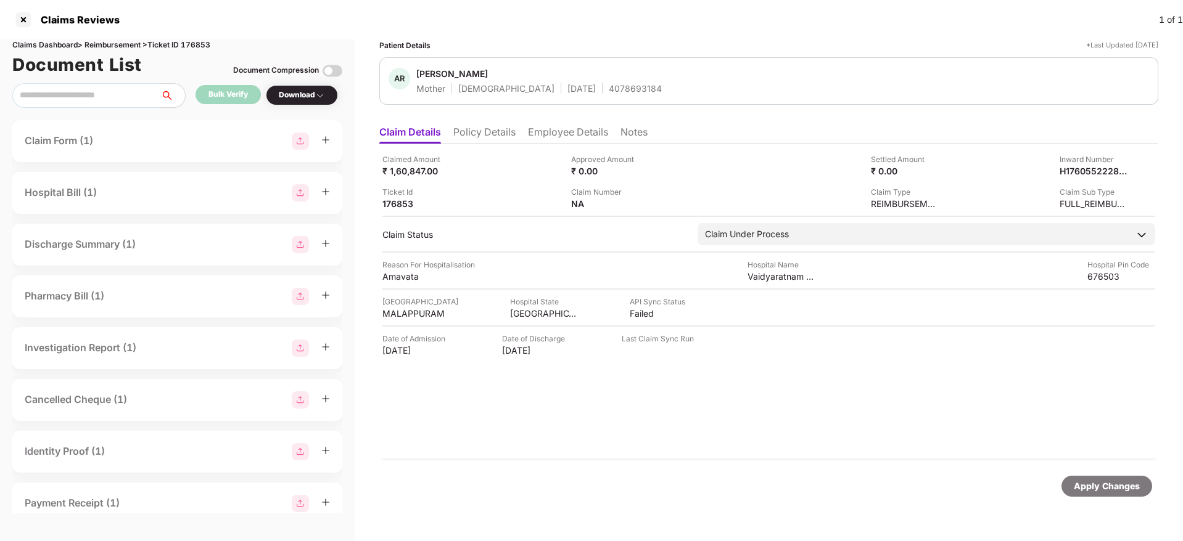
click at [478, 133] on li "Policy Details" at bounding box center [484, 135] width 62 height 18
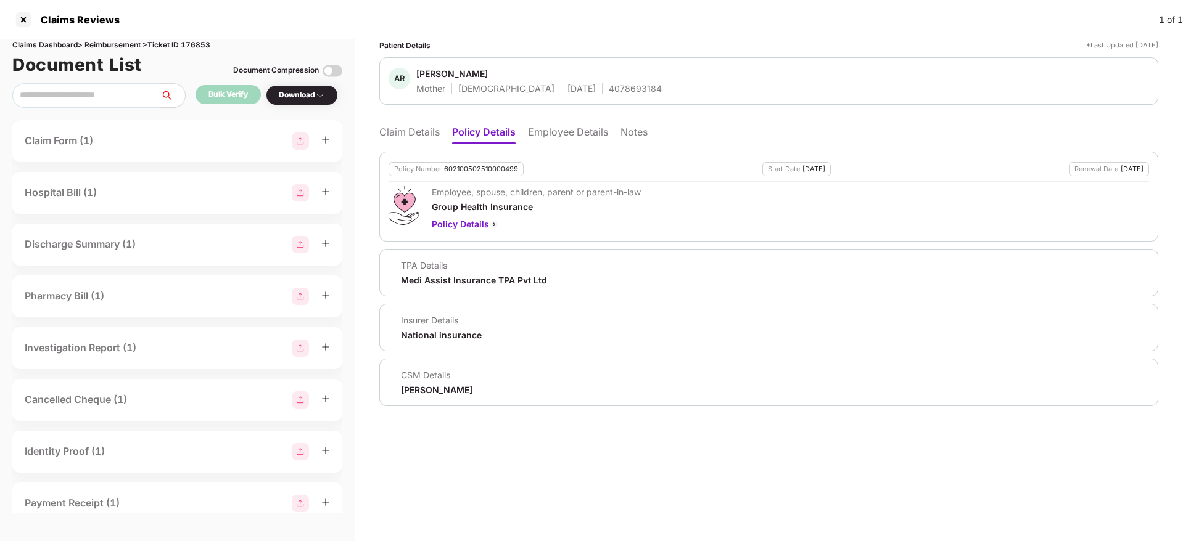
click at [408, 129] on li "Claim Details" at bounding box center [409, 135] width 60 height 18
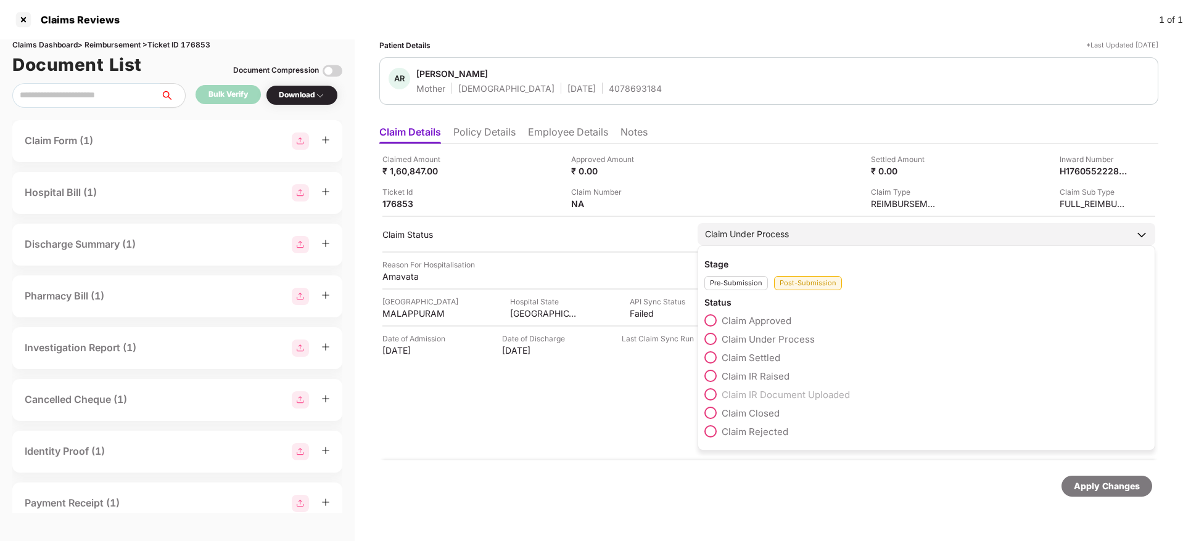
click at [731, 361] on span "Claim Settled" at bounding box center [750, 358] width 59 height 12
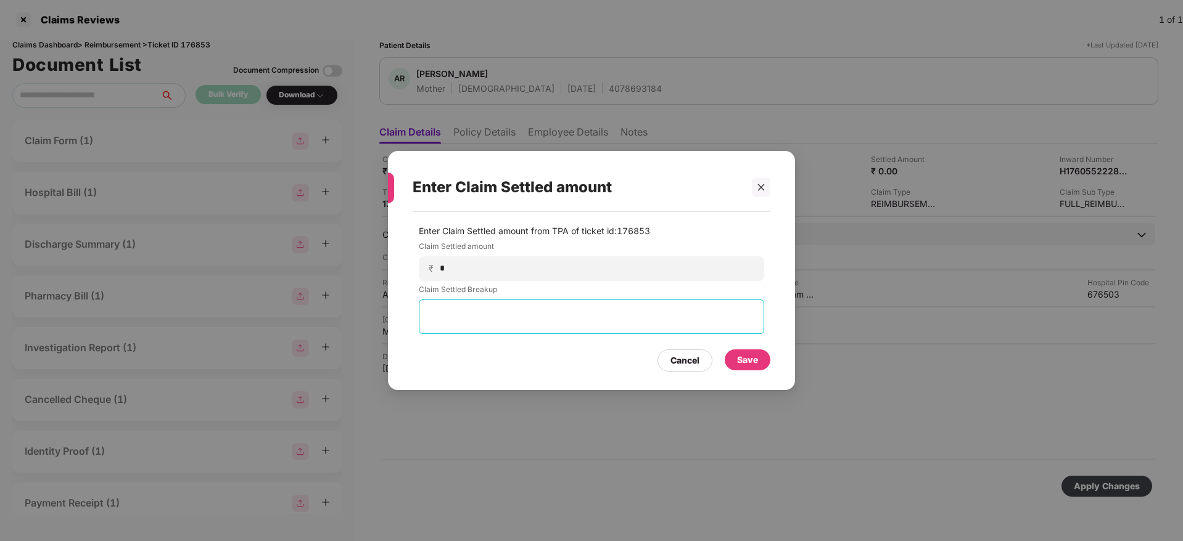
click at [616, 322] on textarea at bounding box center [591, 317] width 345 height 35
click at [758, 186] on icon "close" at bounding box center [761, 187] width 9 height 9
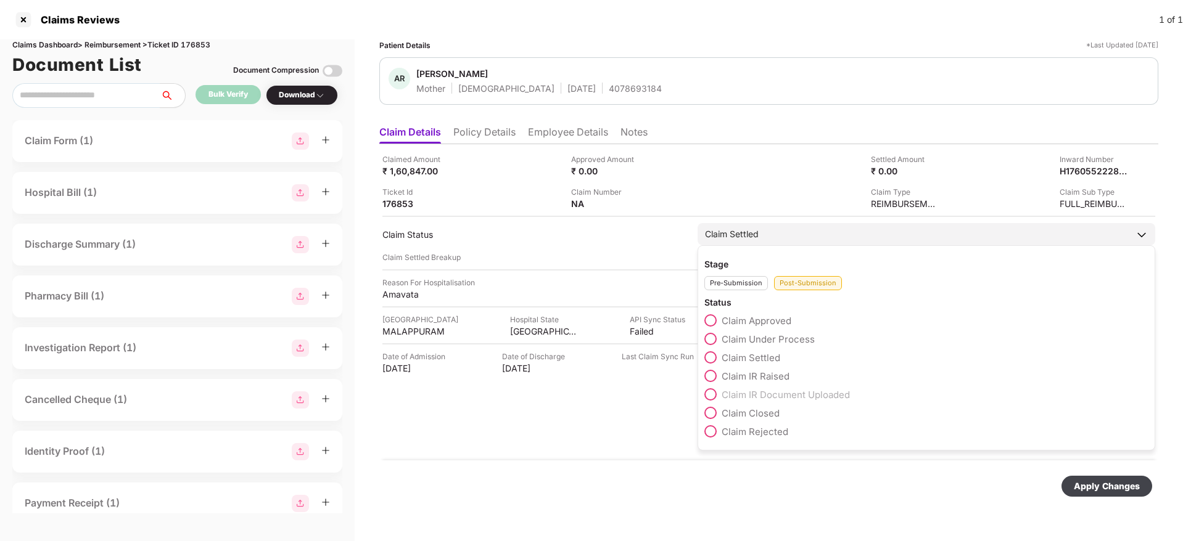
click at [728, 286] on div "Pre-Submission" at bounding box center [736, 283] width 64 height 14
click at [734, 358] on span "Claim Started" at bounding box center [750, 358] width 59 height 12
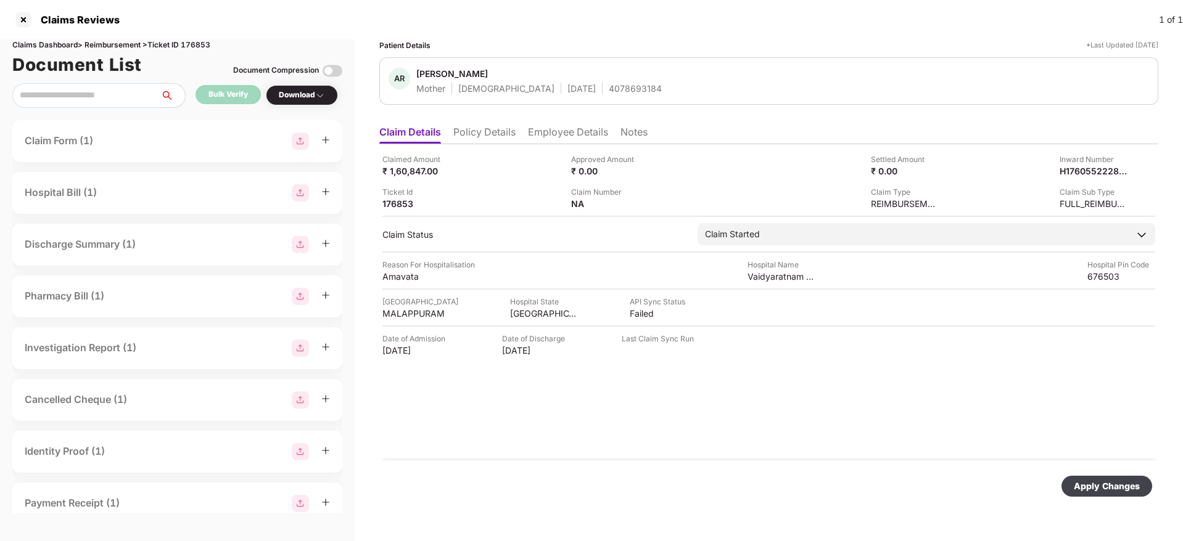
click at [1107, 493] on div "Apply Changes" at bounding box center [1107, 487] width 66 height 14
click at [1152, 483] on icon "close" at bounding box center [1150, 481] width 9 height 9
click at [1125, 170] on img at bounding box center [1122, 170] width 10 height 10
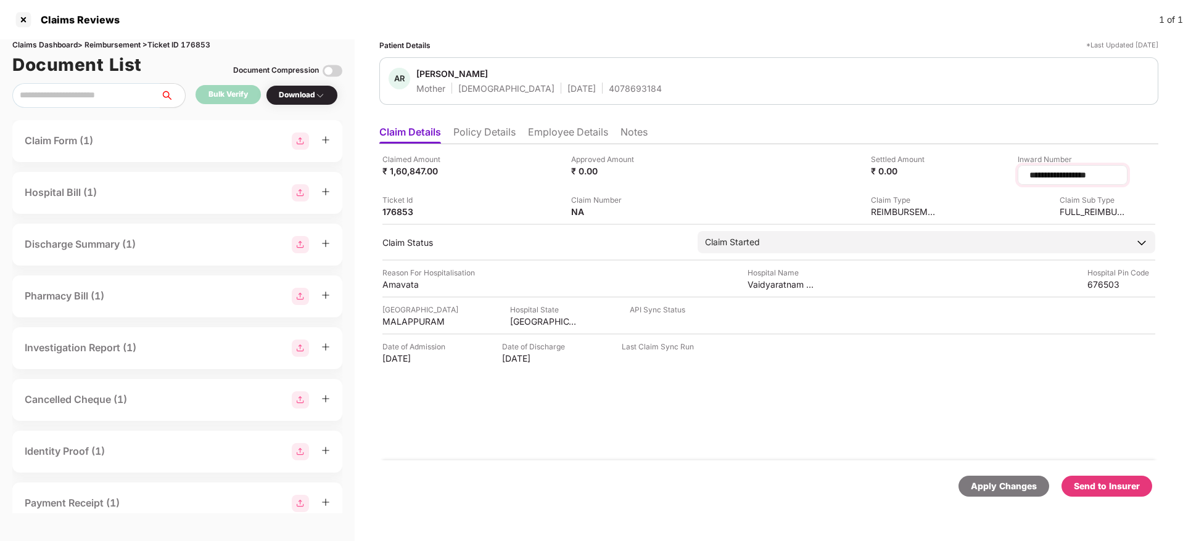
click at [1045, 176] on input "**********" at bounding box center [1072, 175] width 89 height 13
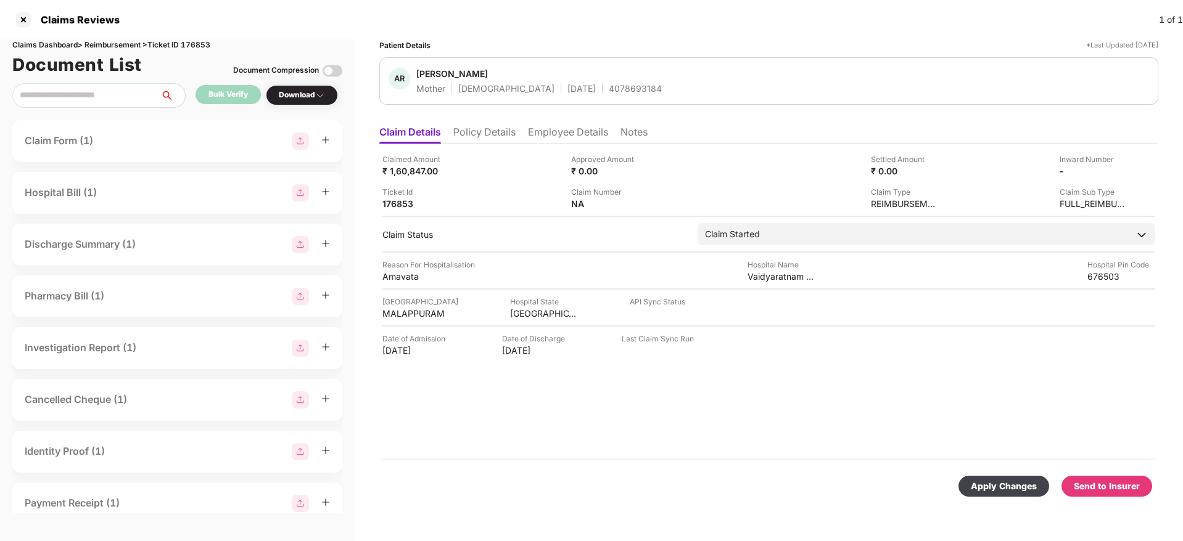
click at [991, 491] on div "Apply Changes" at bounding box center [1004, 487] width 66 height 14
click at [1074, 168] on div "H17605522282182184" at bounding box center [1080, 171] width 68 height 12
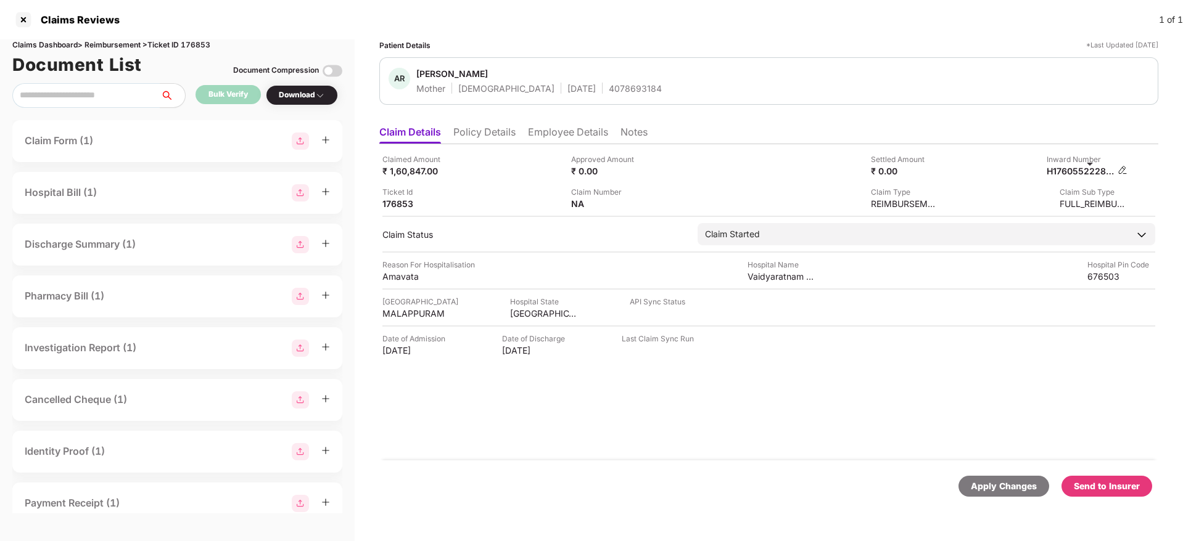
click at [1127, 170] on img at bounding box center [1122, 170] width 10 height 10
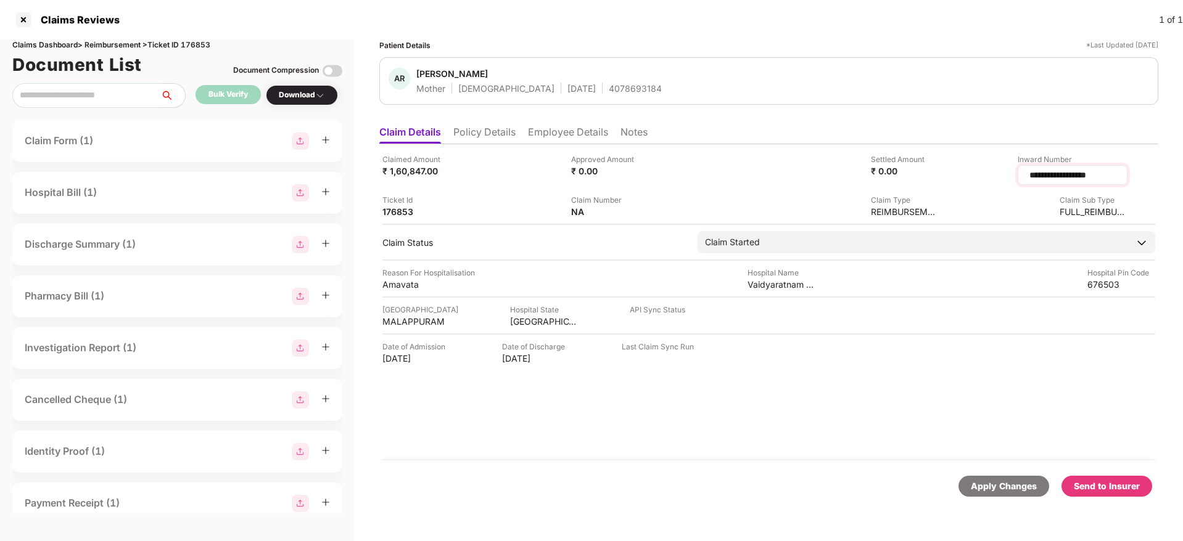
click at [1073, 169] on input "**********" at bounding box center [1072, 175] width 89 height 13
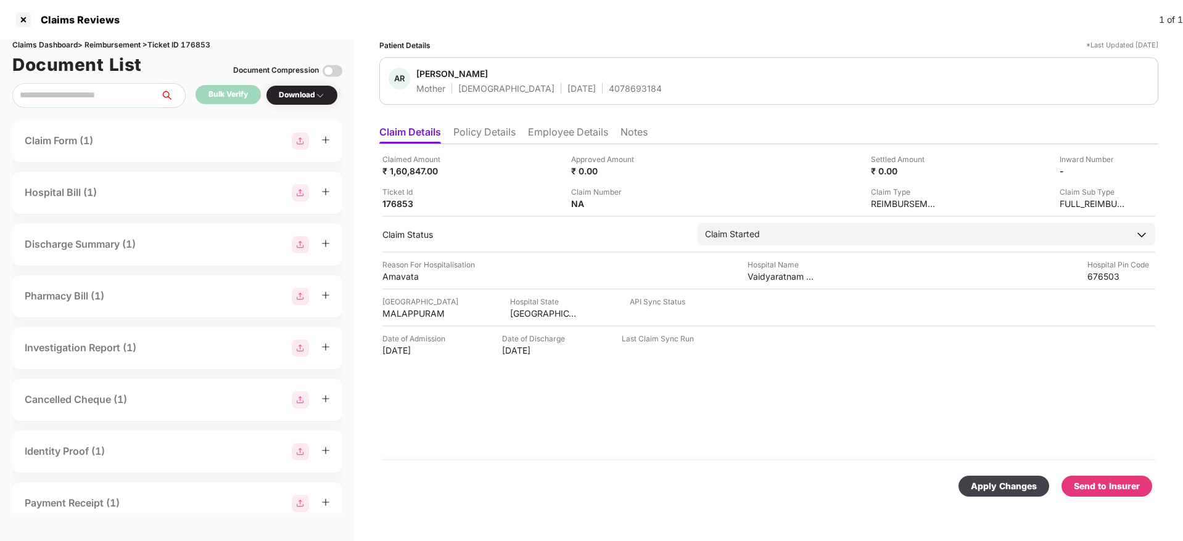
click at [984, 482] on div "Apply Changes" at bounding box center [1004, 487] width 66 height 14
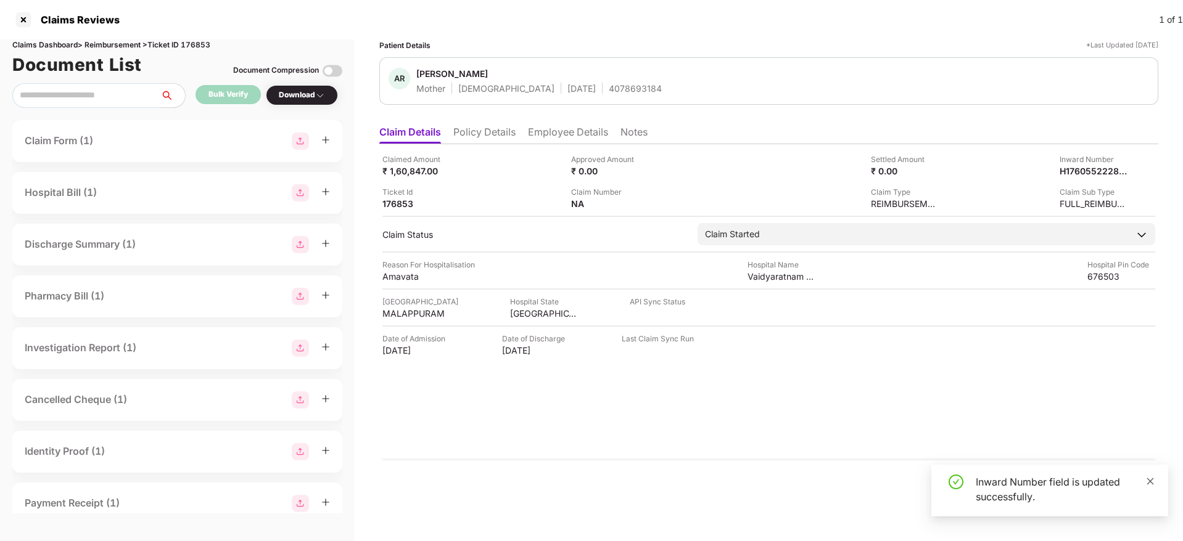
click at [1149, 483] on icon "close" at bounding box center [1150, 481] width 9 height 9
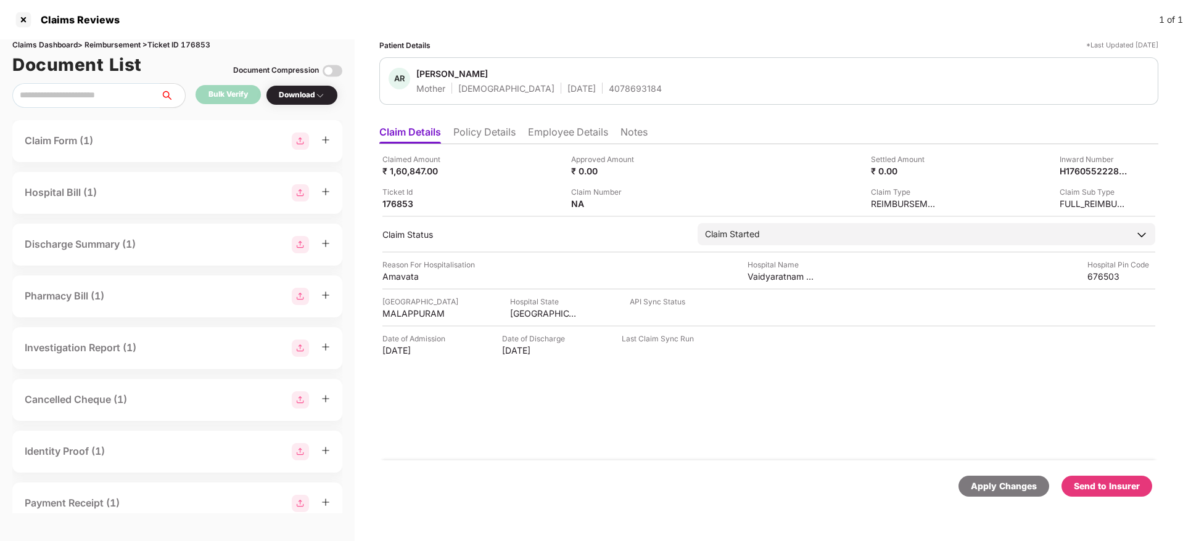
click at [499, 128] on li "Policy Details" at bounding box center [484, 135] width 62 height 18
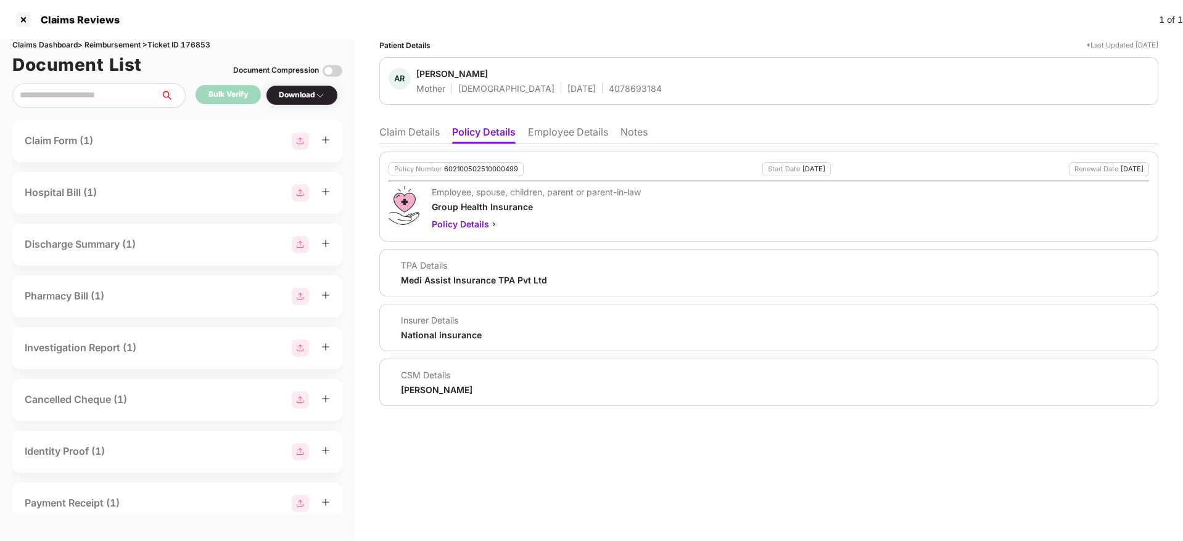
click at [395, 131] on li "Claim Details" at bounding box center [409, 135] width 60 height 18
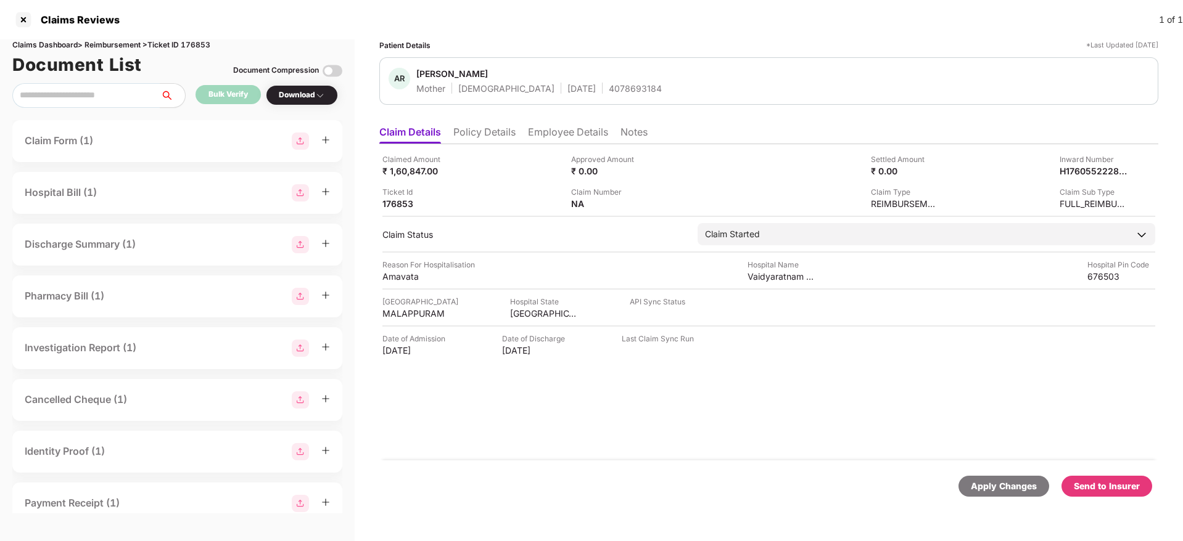
click at [501, 135] on li "Policy Details" at bounding box center [484, 135] width 62 height 18
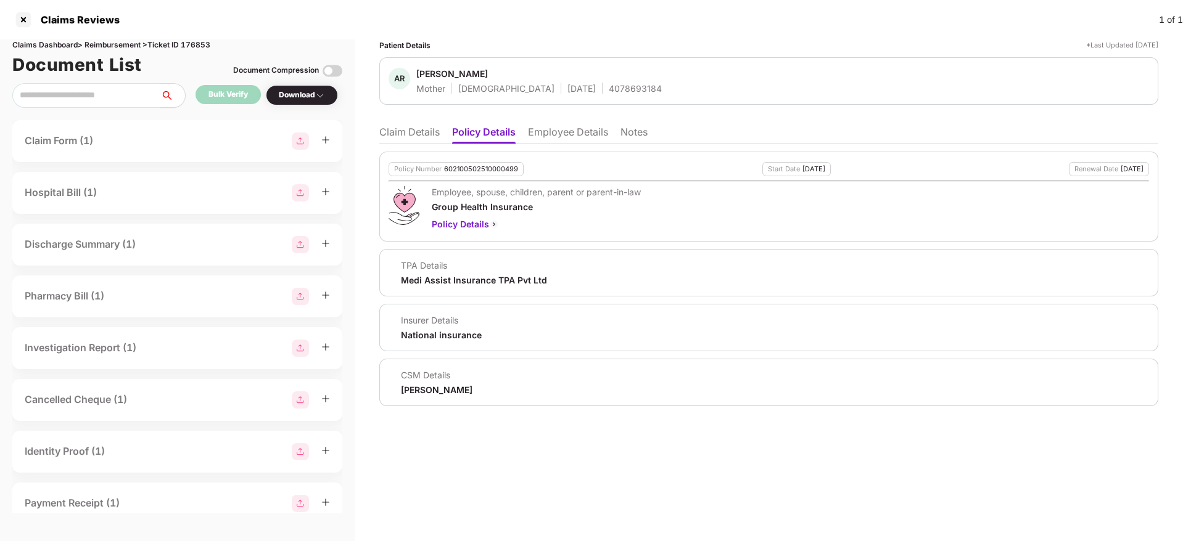
click at [400, 135] on li "Claim Details" at bounding box center [409, 135] width 60 height 18
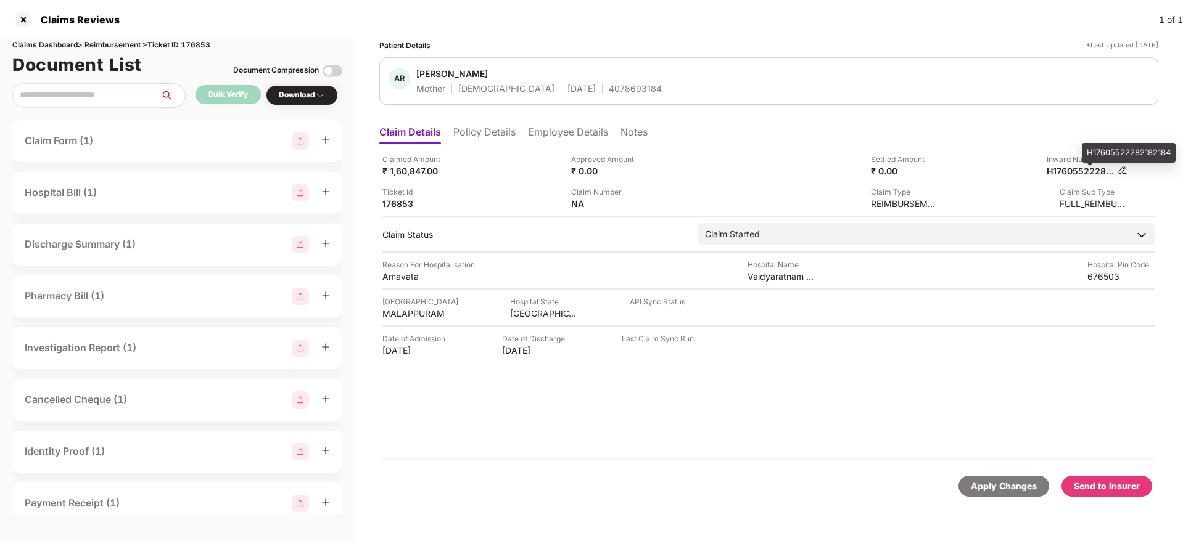
click at [1063, 169] on div "H17605522282182184" at bounding box center [1080, 171] width 68 height 12
click at [1122, 171] on img at bounding box center [1122, 170] width 10 height 10
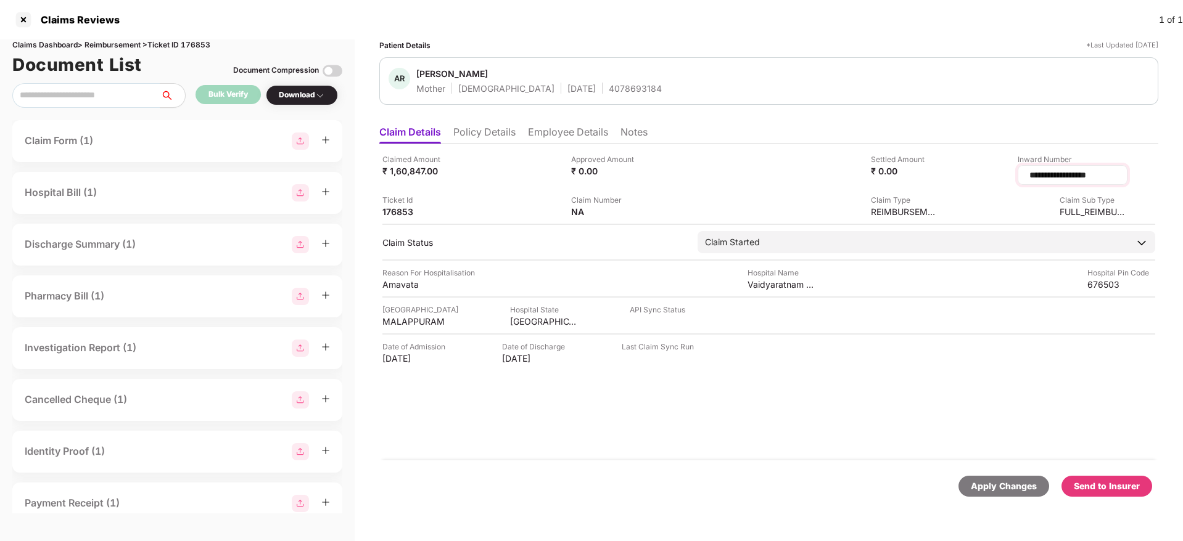
click at [1095, 175] on input "**********" at bounding box center [1072, 175] width 89 height 13
type input "*"
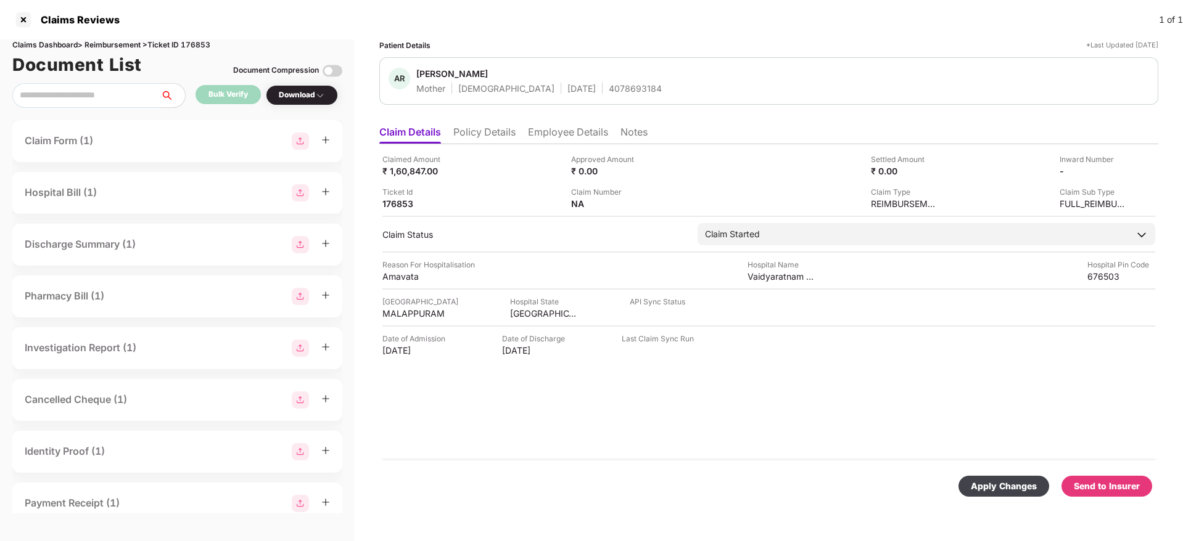
click at [1008, 483] on div "Apply Changes" at bounding box center [1004, 487] width 66 height 14
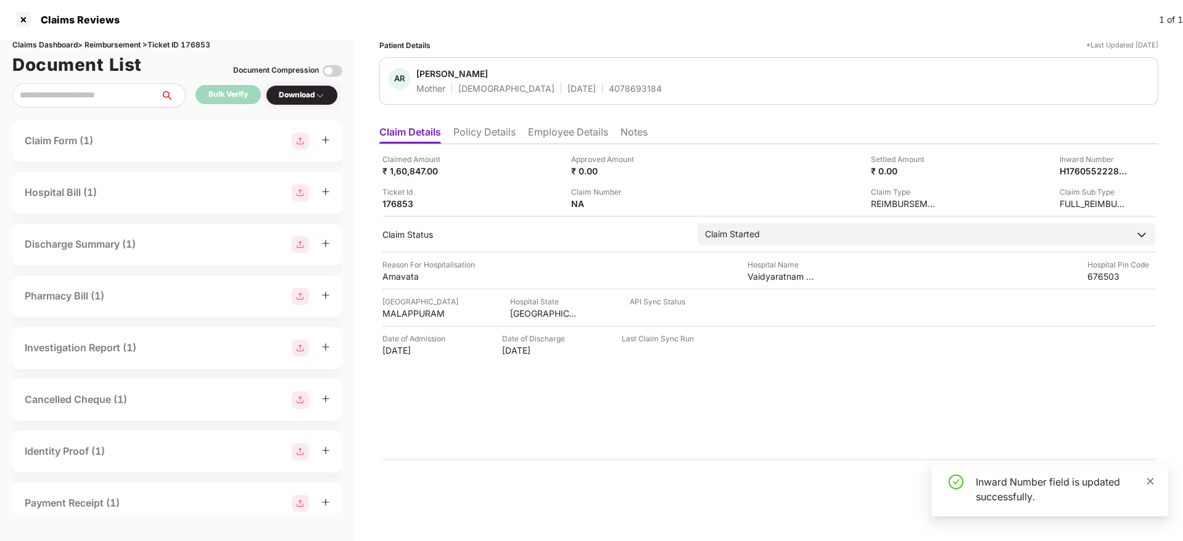
click at [1146, 482] on icon "close" at bounding box center [1150, 481] width 9 height 9
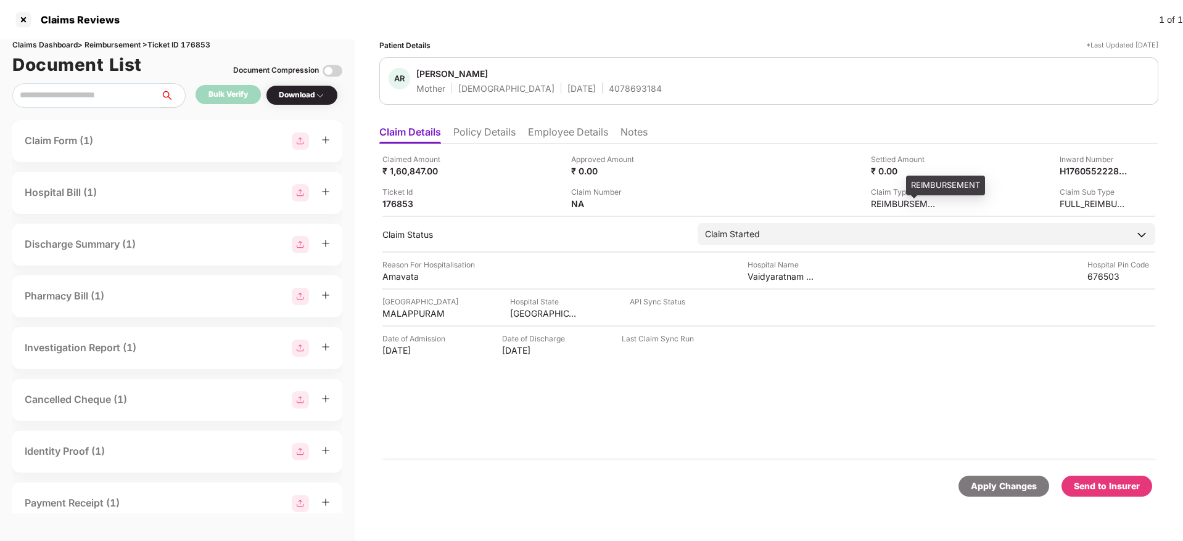
click at [893, 202] on div "REIMBURSEMENT" at bounding box center [905, 204] width 68 height 12
click at [557, 137] on li "Employee Details" at bounding box center [568, 135] width 80 height 18
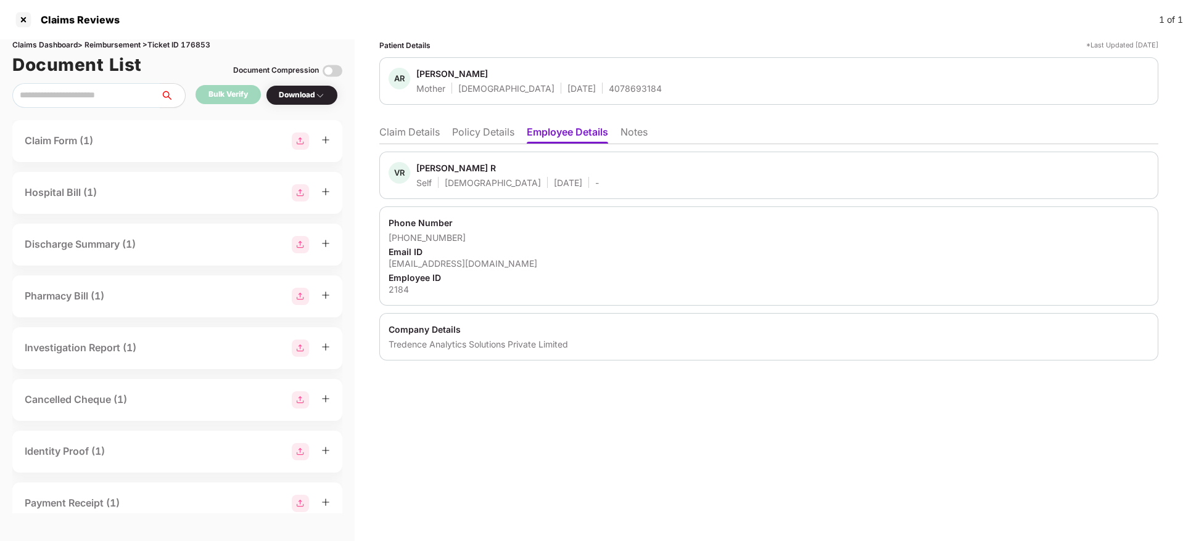
click at [393, 289] on div "2184" at bounding box center [768, 290] width 760 height 12
copy div "2184"
click at [431, 71] on div "[PERSON_NAME]" at bounding box center [452, 74] width 72 height 12
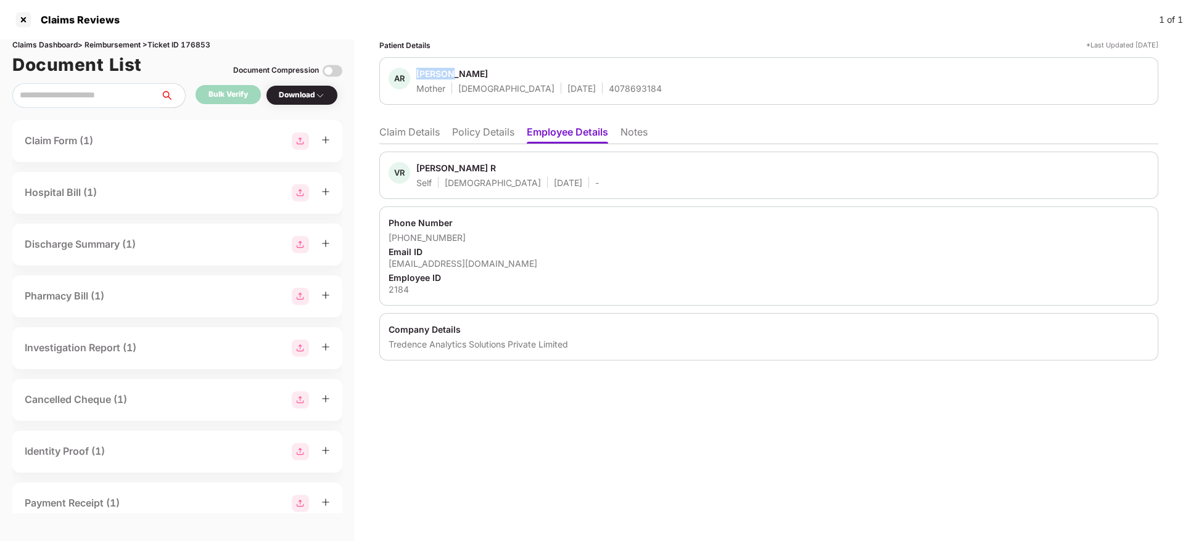
click at [431, 71] on div "[PERSON_NAME]" at bounding box center [452, 74] width 72 height 12
copy div "[PERSON_NAME]"
click at [431, 71] on div "[PERSON_NAME]" at bounding box center [452, 74] width 72 height 12
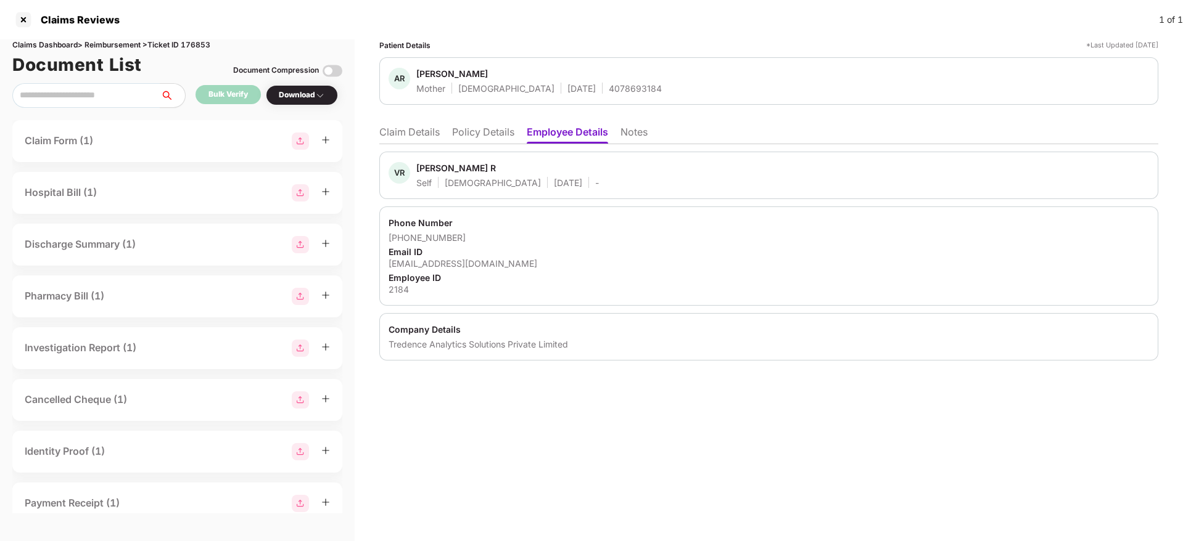
click at [406, 133] on li "Claim Details" at bounding box center [409, 135] width 60 height 18
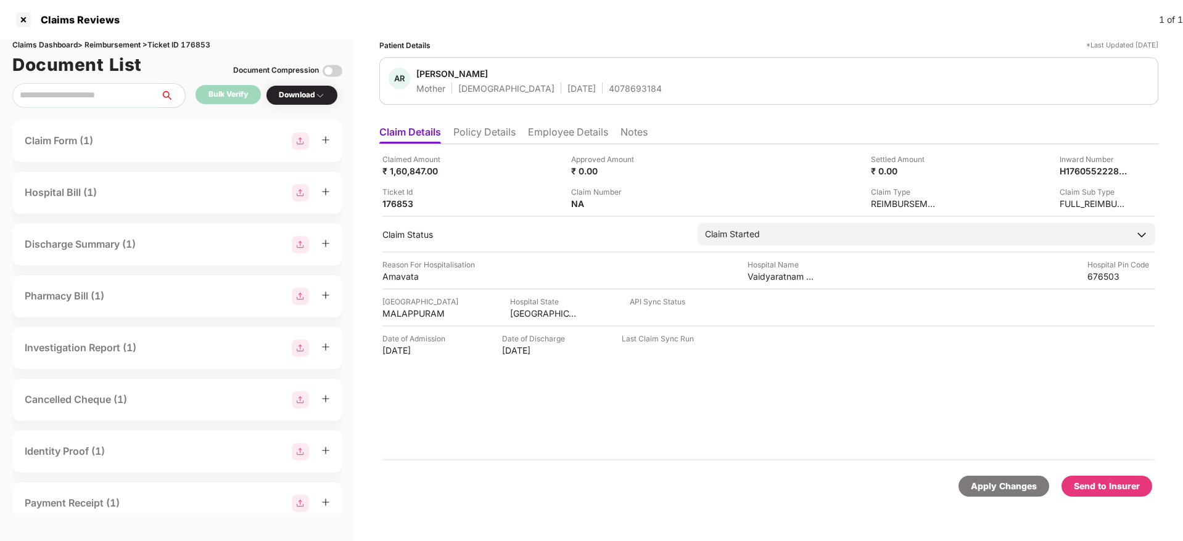
click at [436, 73] on div "[PERSON_NAME]" at bounding box center [452, 74] width 72 height 12
copy span "[PERSON_NAME]"
click at [436, 73] on div "[PERSON_NAME]" at bounding box center [452, 74] width 72 height 12
click at [499, 133] on li "Policy Details" at bounding box center [484, 135] width 62 height 18
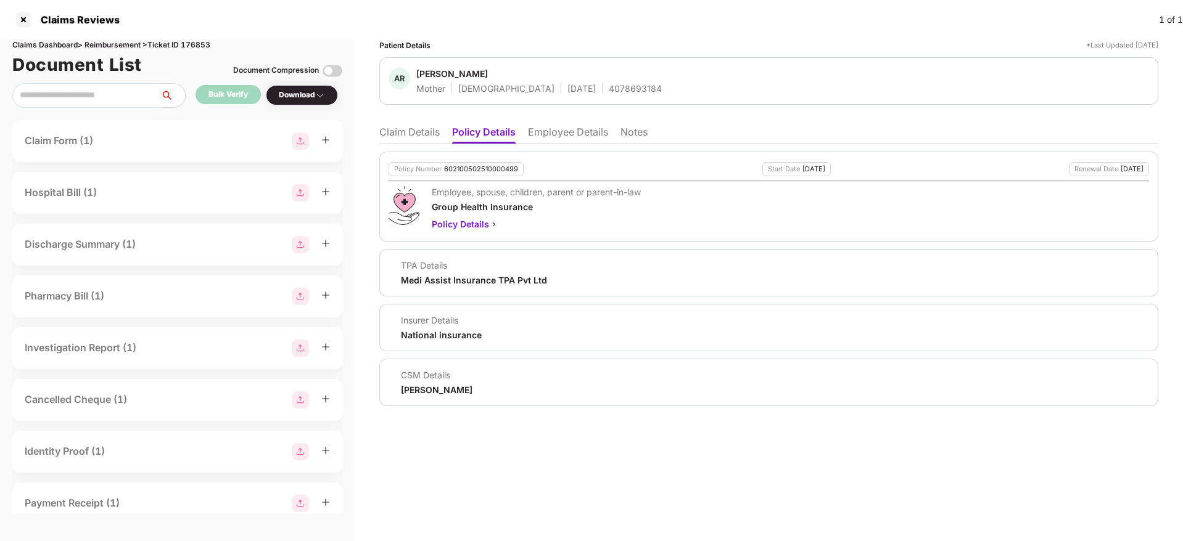
click at [412, 134] on li "Claim Details" at bounding box center [409, 135] width 60 height 18
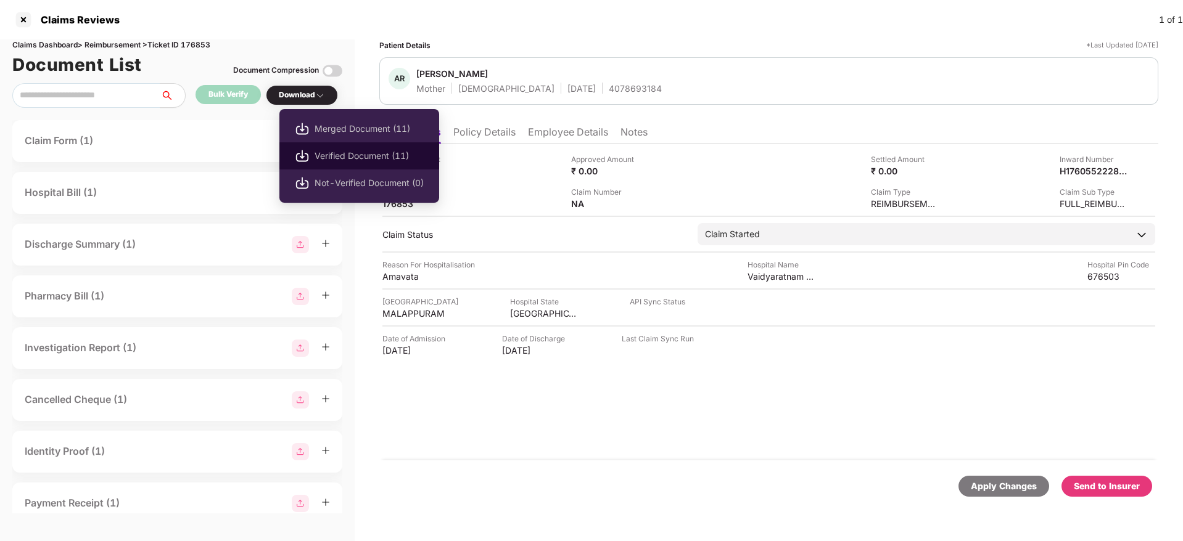
click at [344, 150] on span "Verified Document (11)" at bounding box center [368, 156] width 109 height 14
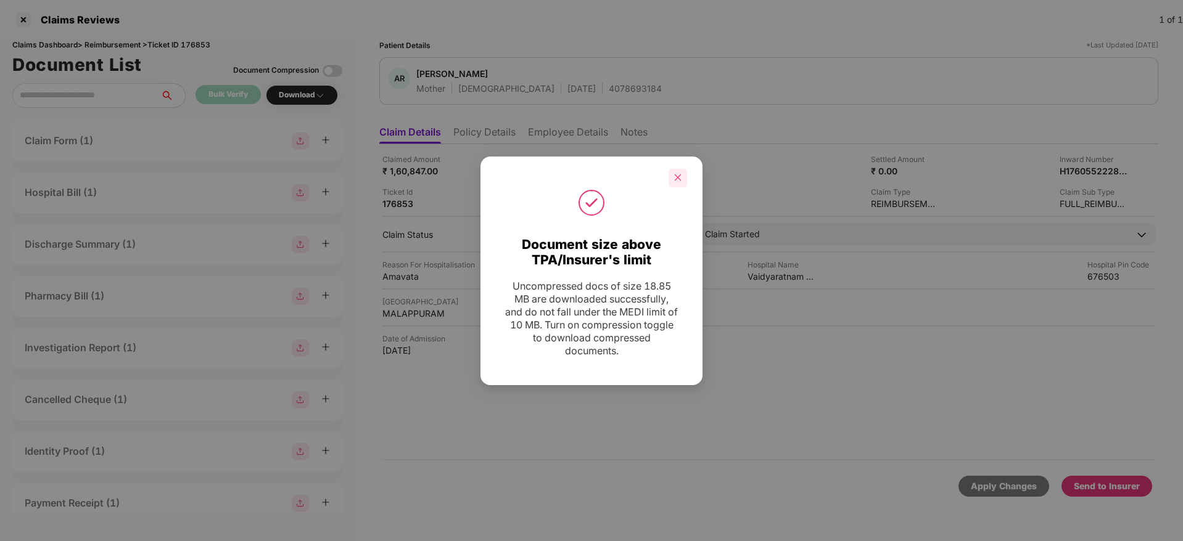
click at [680, 175] on icon "close" at bounding box center [678, 178] width 7 height 7
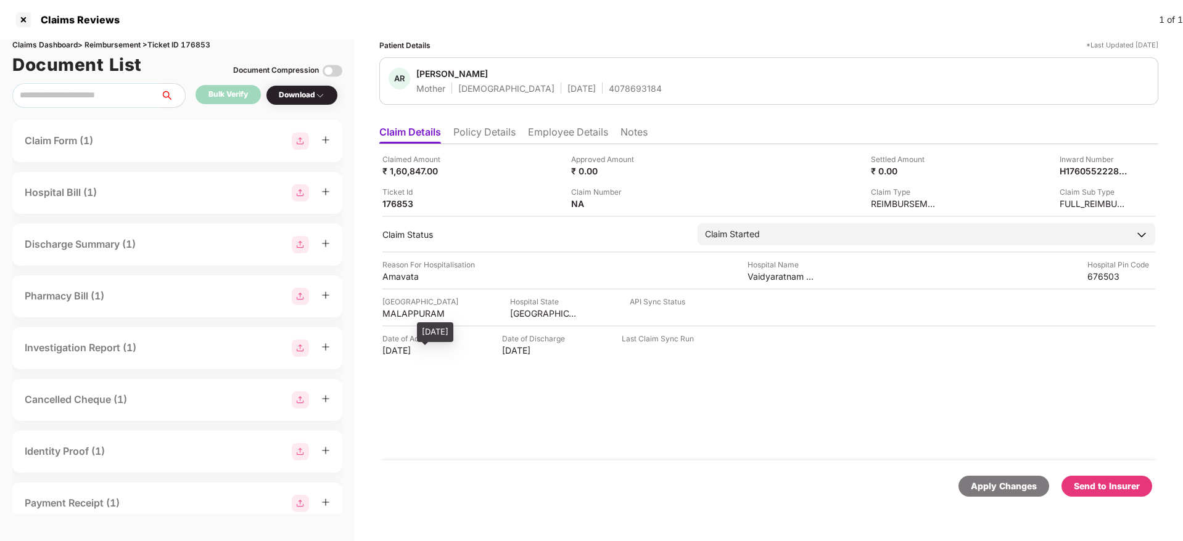
click at [407, 353] on div "[DATE]" at bounding box center [416, 351] width 68 height 12
copy div "[DATE]"
click at [407, 353] on div "[DATE]" at bounding box center [416, 351] width 68 height 12
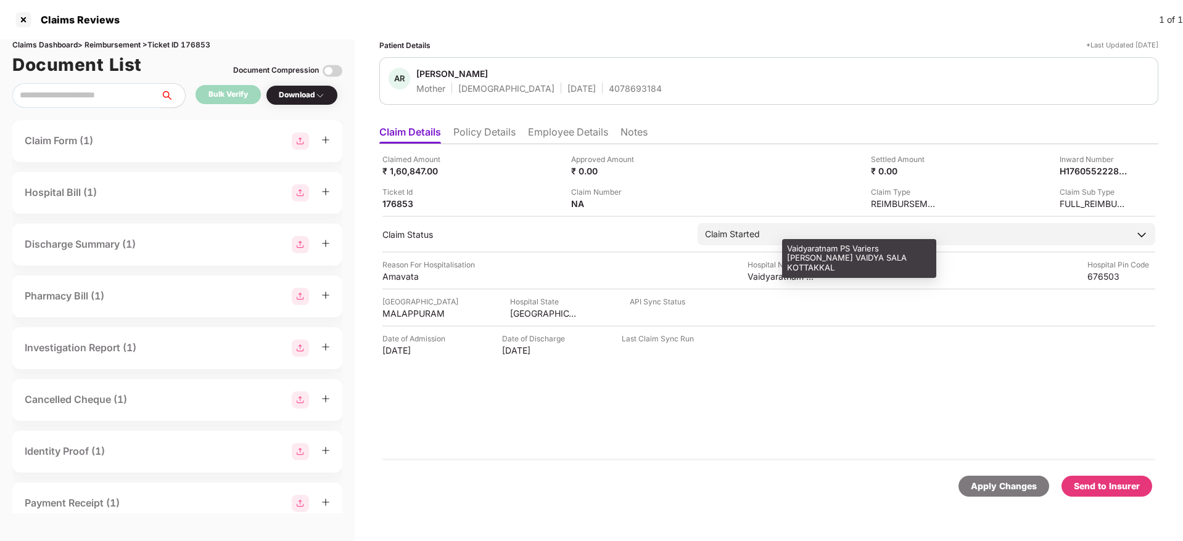
click at [760, 281] on div "Vaidyaratnam PS Variers [PERSON_NAME] VAIDYA SALA KOTTAKKAL" at bounding box center [781, 277] width 68 height 12
copy div "Vaidyaratnam PS Variers [PERSON_NAME] VAIDYA SALA KOTTAKKAL"
click at [760, 281] on div "Vaidyaratnam PS Variers [PERSON_NAME] VAIDYA SALA KOTTAKKAL" at bounding box center [781, 277] width 68 height 12
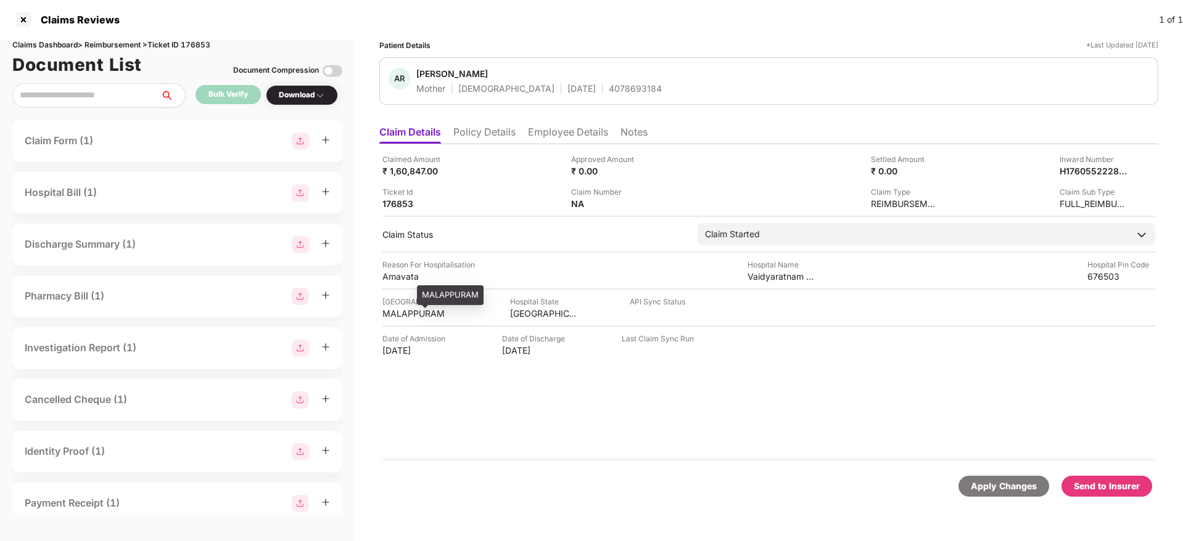
click at [406, 314] on div "MALAPPURAM" at bounding box center [416, 314] width 68 height 12
copy div "MALAPPURAM"
click at [573, 130] on li "Employee Details" at bounding box center [568, 135] width 80 height 18
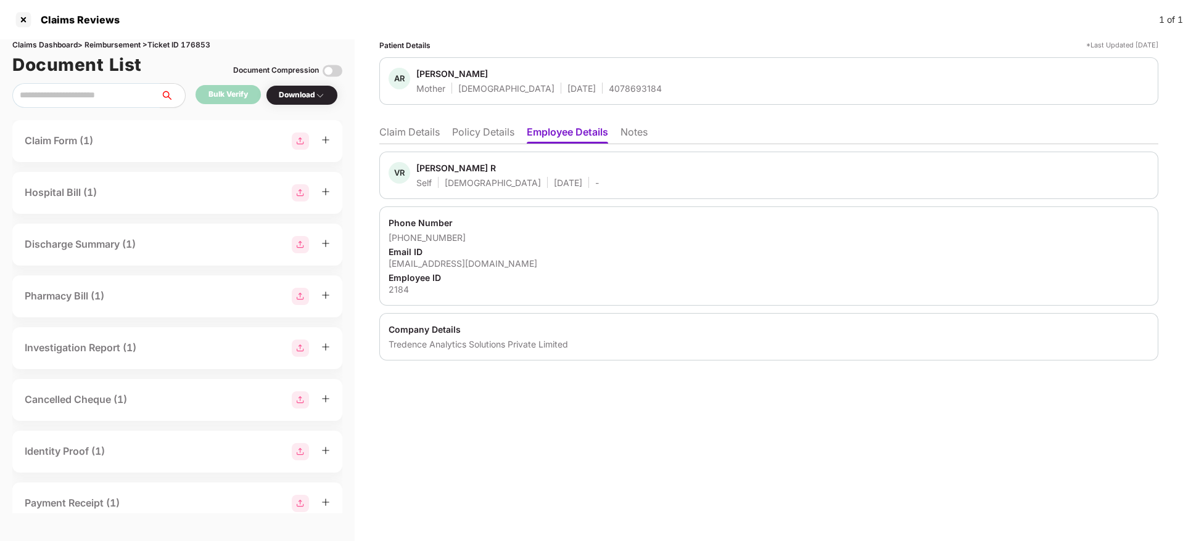
click at [430, 259] on div "[EMAIL_ADDRESS][DOMAIN_NAME]" at bounding box center [768, 264] width 760 height 12
copy div "[EMAIL_ADDRESS][DOMAIN_NAME]"
drag, startPoint x: 463, startPoint y: 233, endPoint x: 405, endPoint y: 234, distance: 58.6
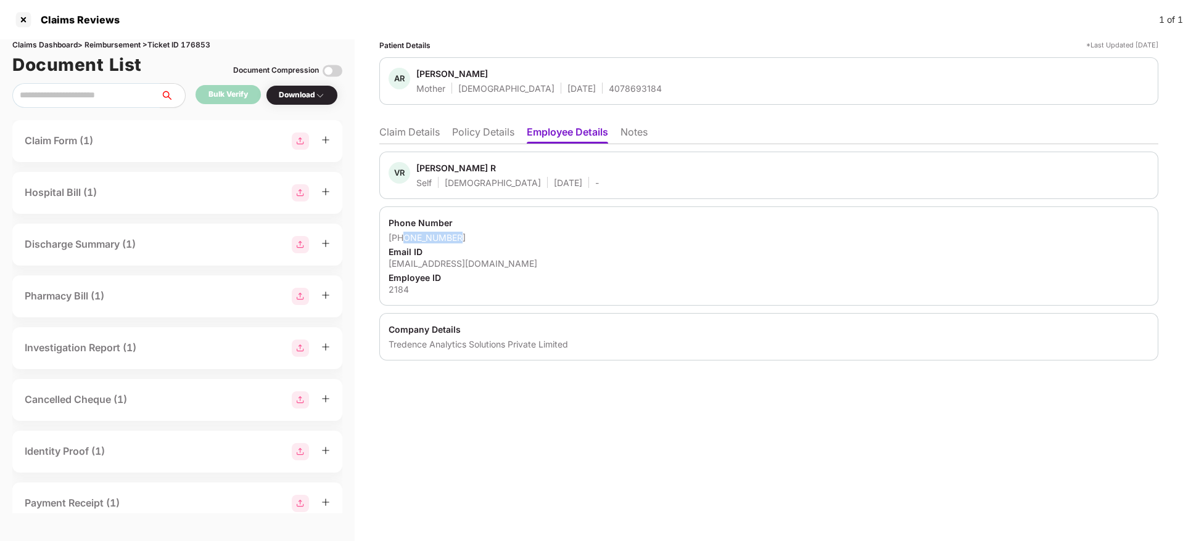
click at [405, 234] on div "[PHONE_NUMBER]" at bounding box center [768, 238] width 760 height 12
copy div "9677028530"
click at [413, 134] on li "Claim Details" at bounding box center [409, 135] width 60 height 18
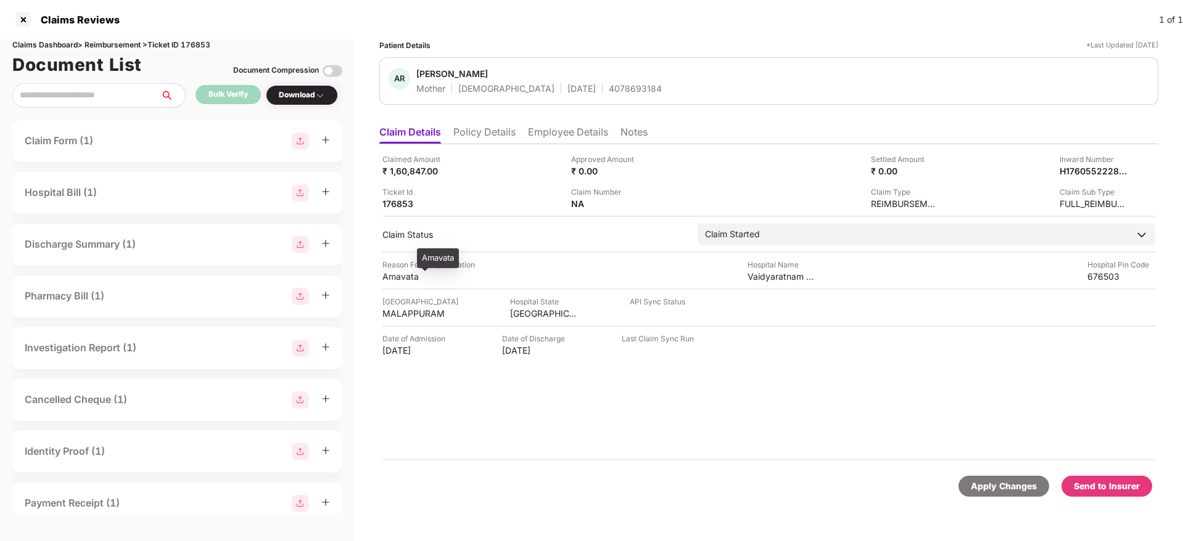
click at [396, 277] on div "Amavata" at bounding box center [416, 277] width 68 height 12
copy div "Amavata"
click at [396, 277] on div "Amavata" at bounding box center [416, 277] width 68 height 12
drag, startPoint x: 524, startPoint y: 137, endPoint x: 480, endPoint y: 132, distance: 44.7
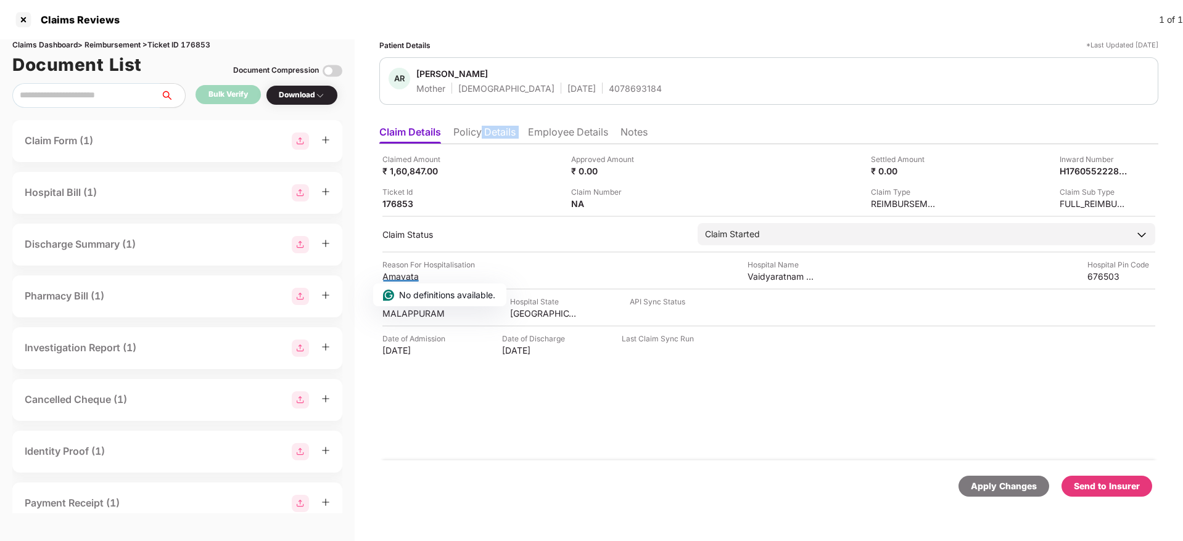
click at [480, 132] on ul "Claim Details Policy Details Employee Details Notes" at bounding box center [768, 132] width 779 height 25
click at [480, 132] on li "Policy Details" at bounding box center [484, 135] width 62 height 18
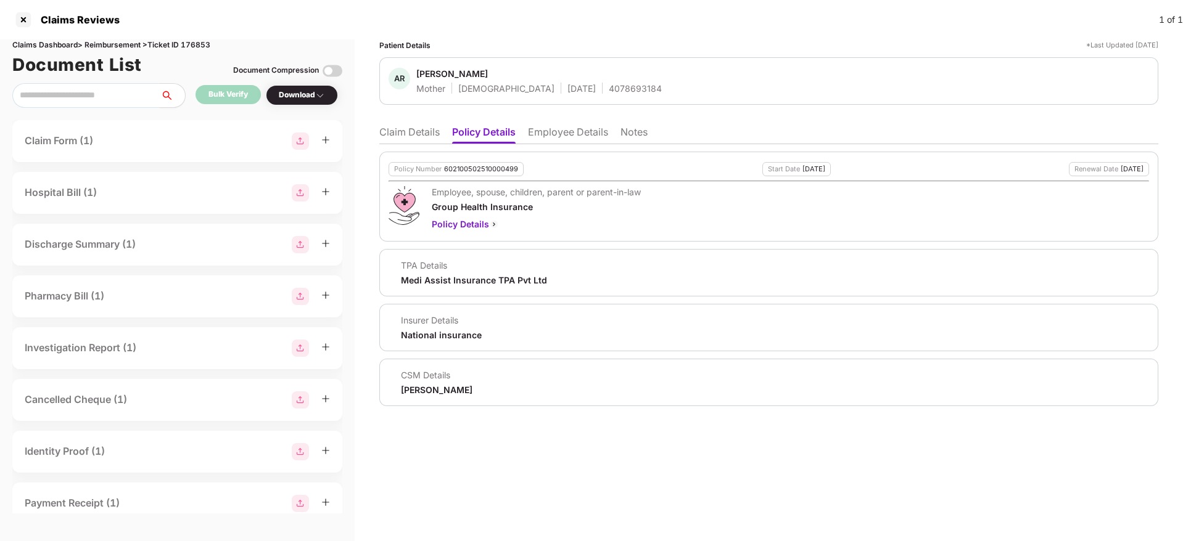
click at [406, 132] on li "Claim Details" at bounding box center [409, 135] width 60 height 18
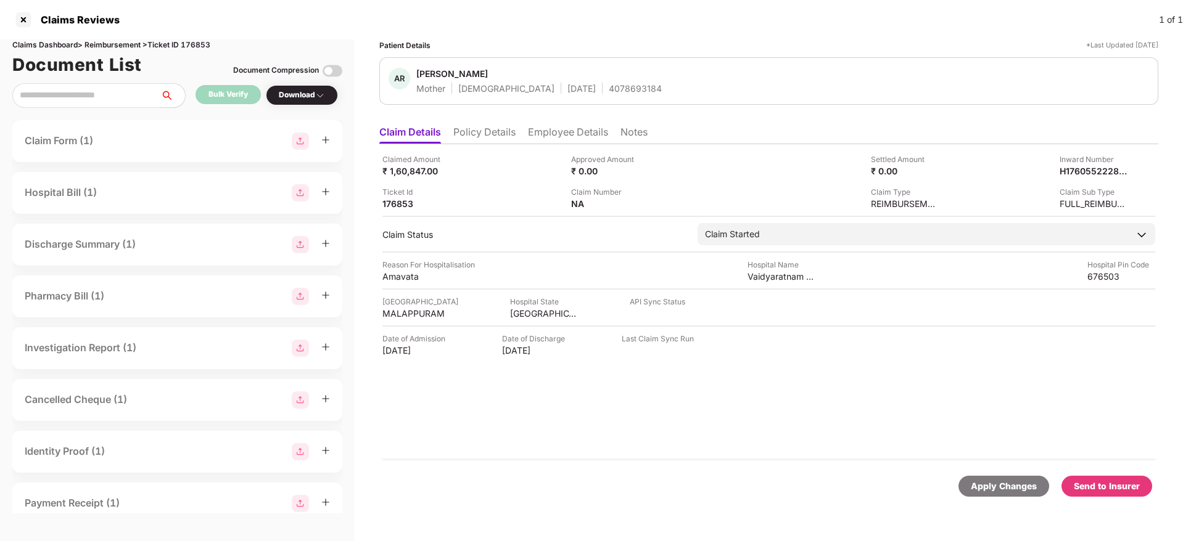
click at [631, 133] on li "Notes" at bounding box center [633, 135] width 27 height 18
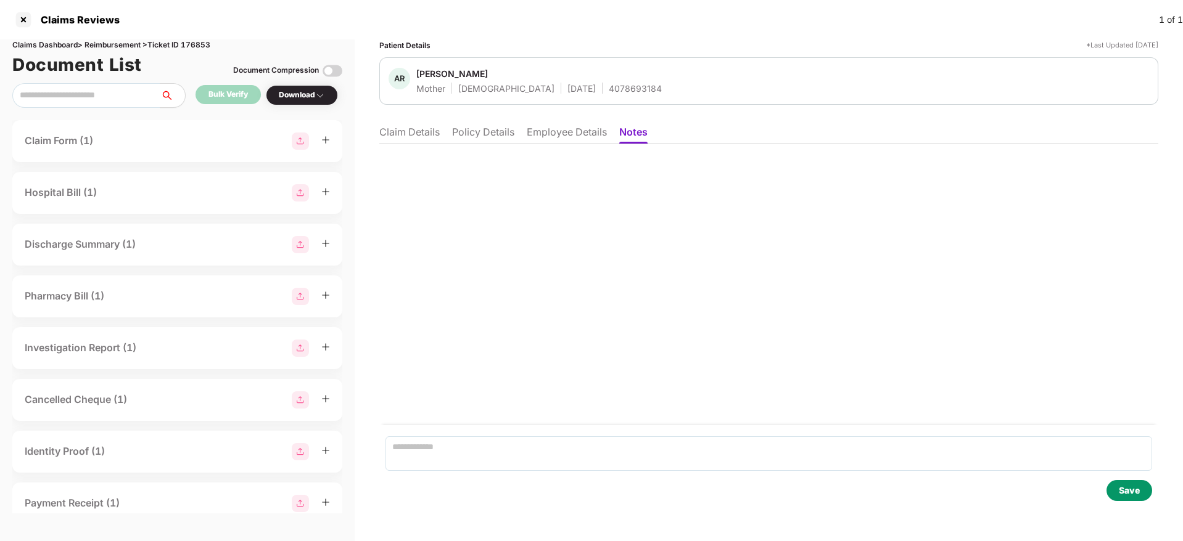
click at [399, 136] on li "Claim Details" at bounding box center [409, 135] width 60 height 18
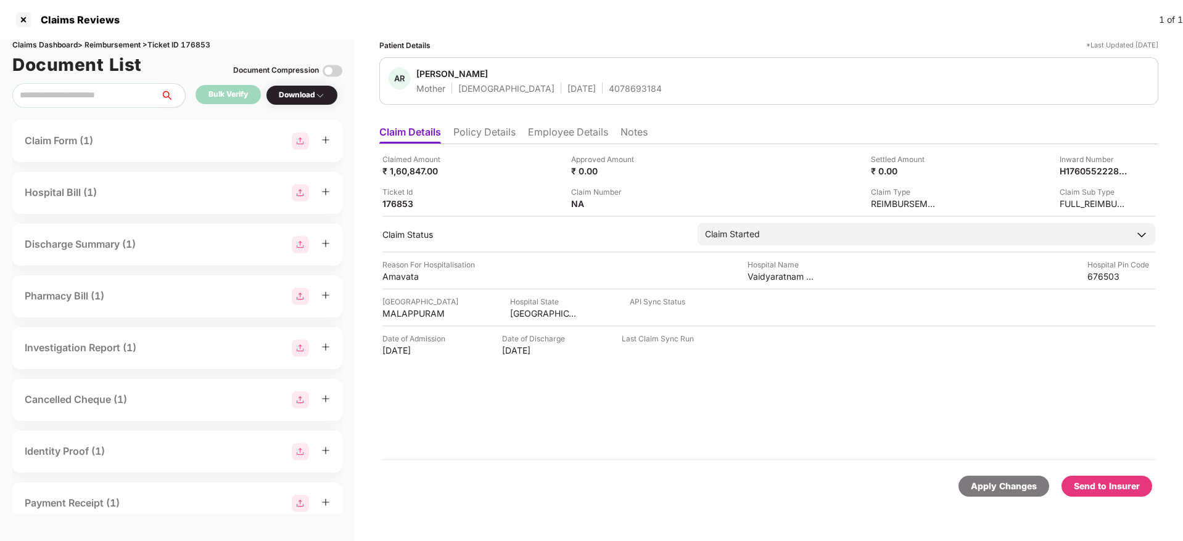
click at [634, 134] on li "Notes" at bounding box center [633, 135] width 27 height 18
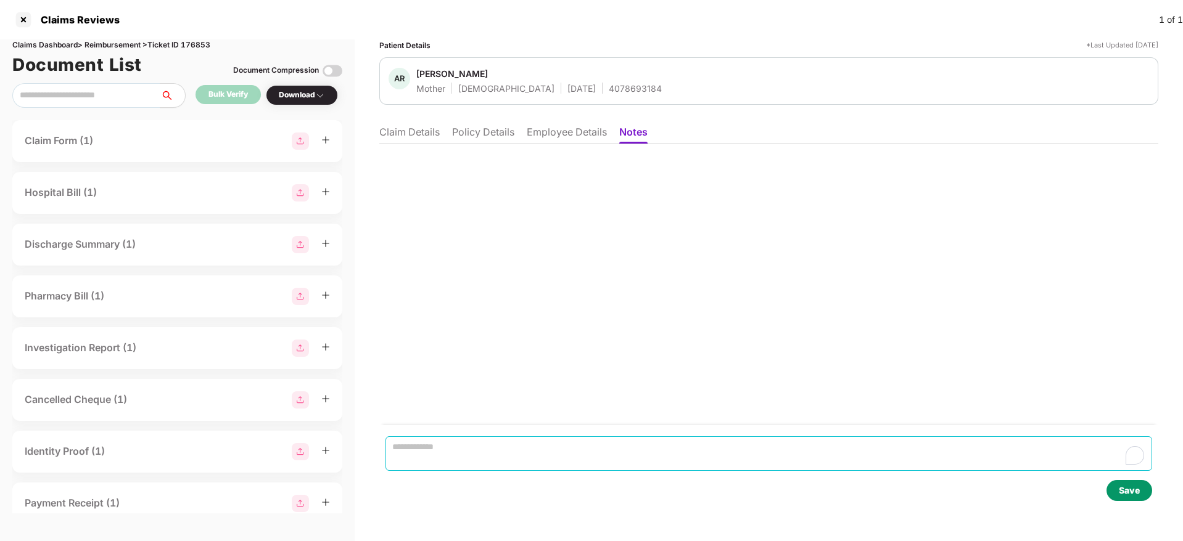
click at [454, 442] on textarea at bounding box center [768, 454] width 766 height 35
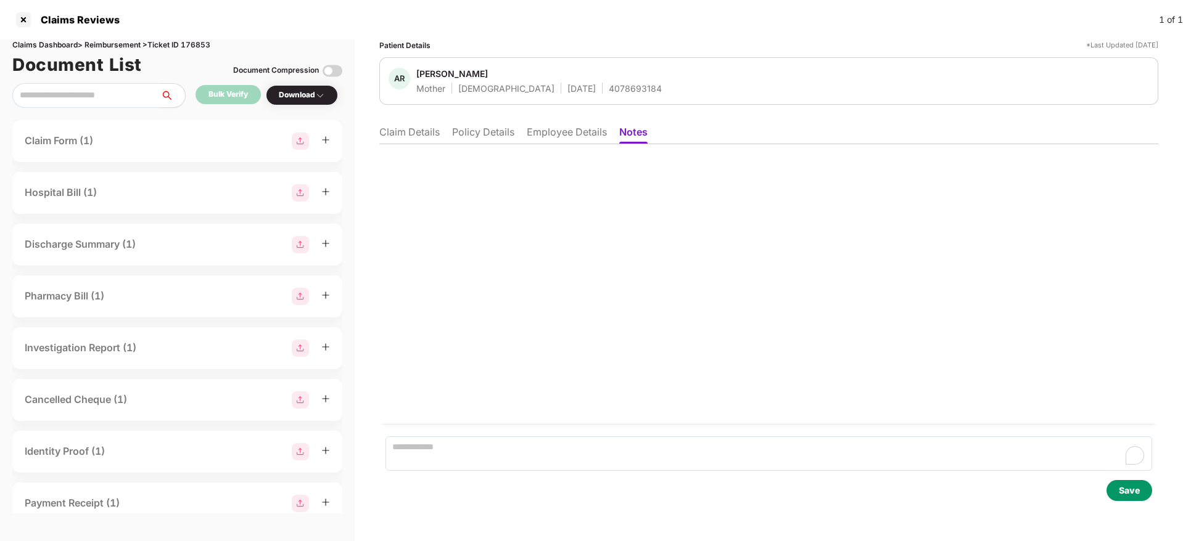
click at [413, 129] on li "Claim Details" at bounding box center [409, 135] width 60 height 18
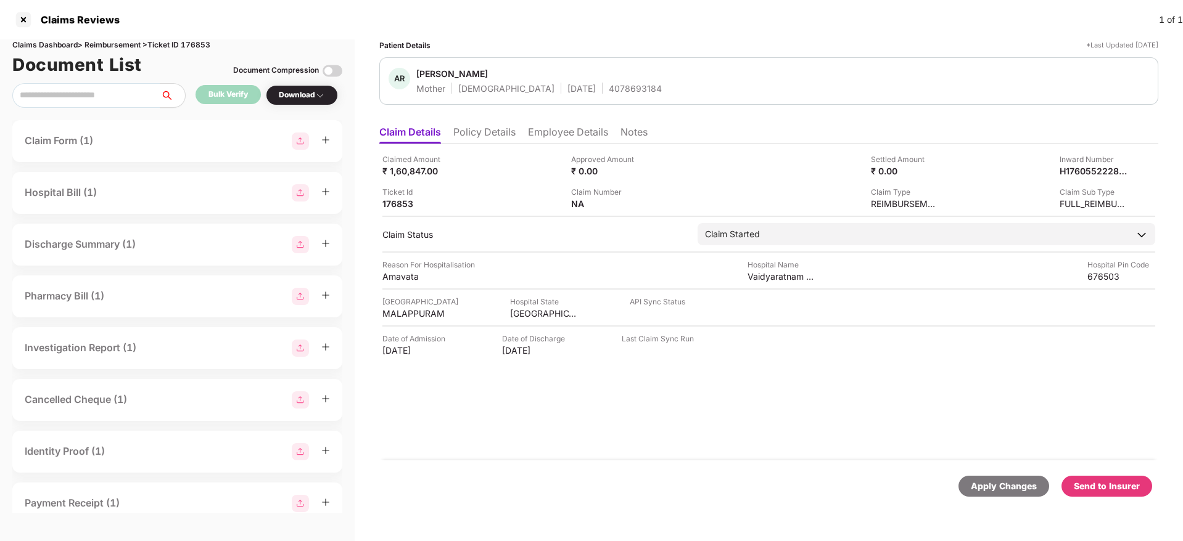
click at [413, 129] on li "Claim Details" at bounding box center [410, 135] width 62 height 18
click at [499, 139] on li "Policy Details" at bounding box center [484, 135] width 62 height 18
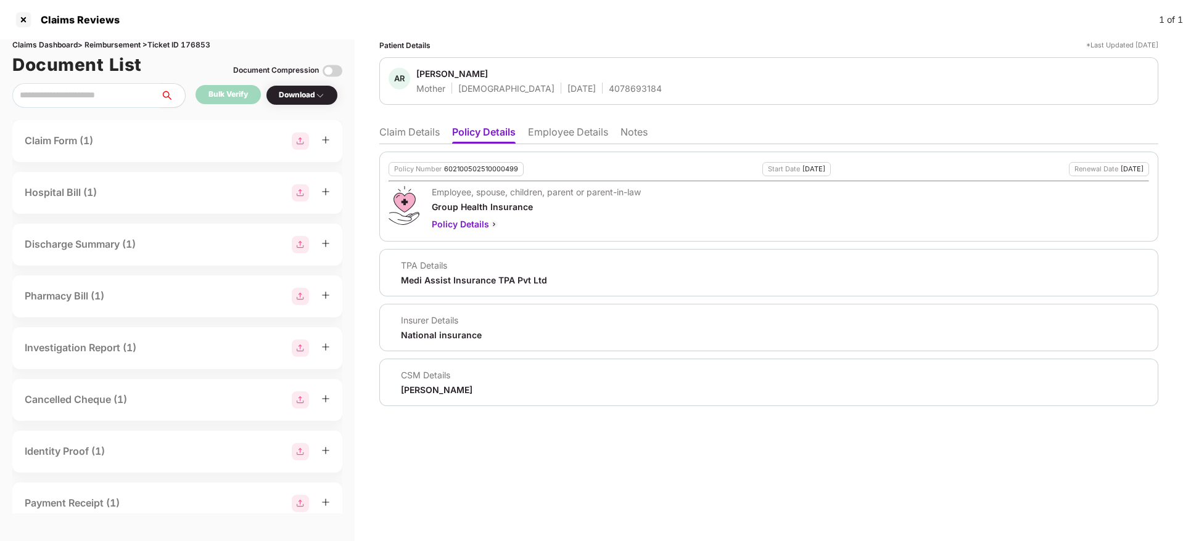
click at [401, 138] on li "Claim Details" at bounding box center [409, 135] width 60 height 18
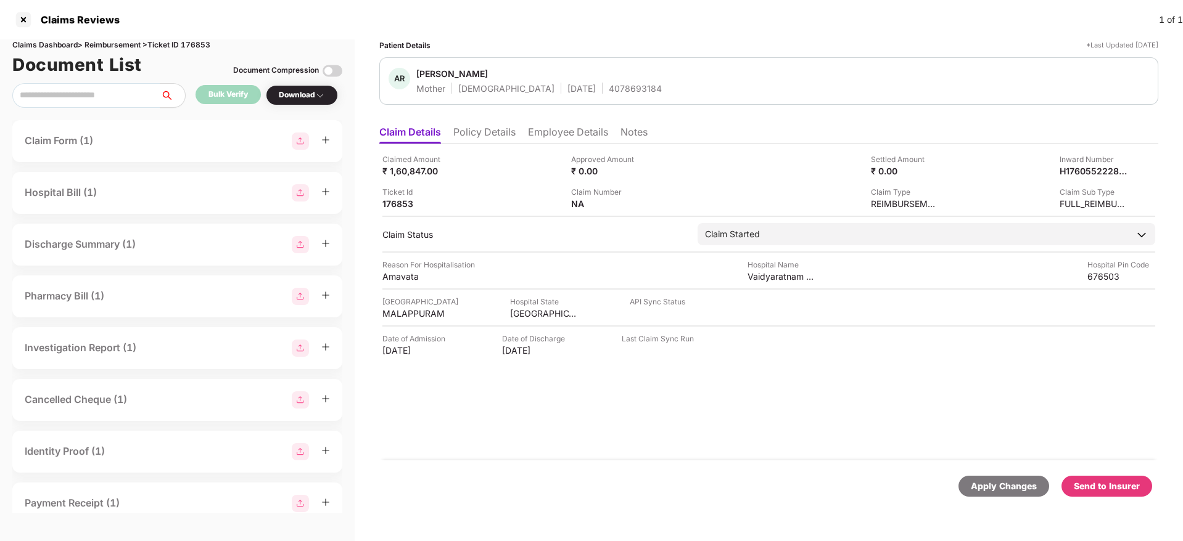
click at [480, 141] on li "Policy Details" at bounding box center [484, 135] width 62 height 18
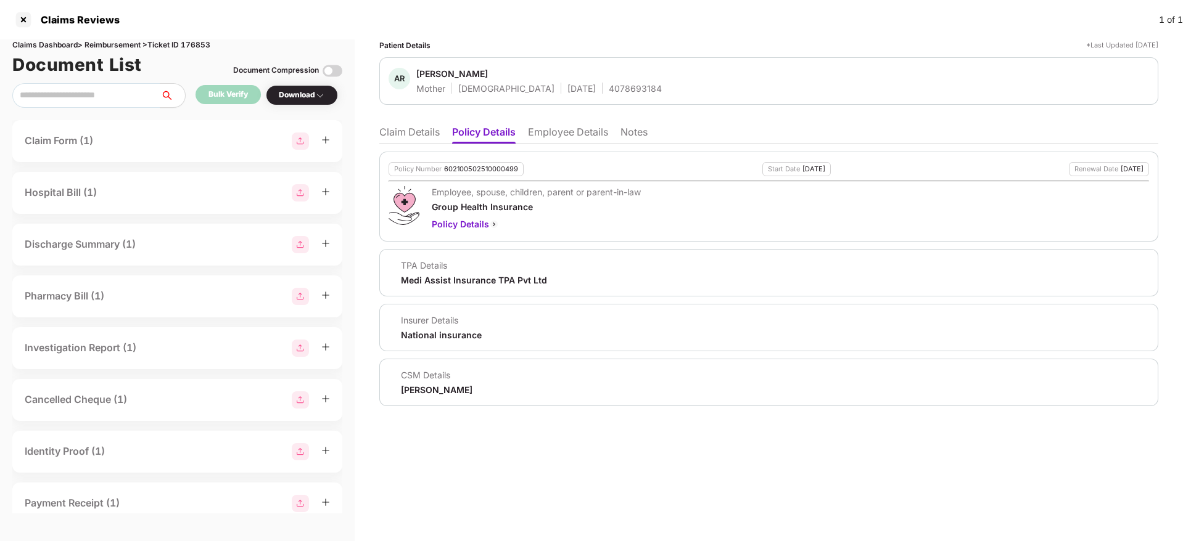
click at [429, 129] on li "Claim Details" at bounding box center [409, 135] width 60 height 18
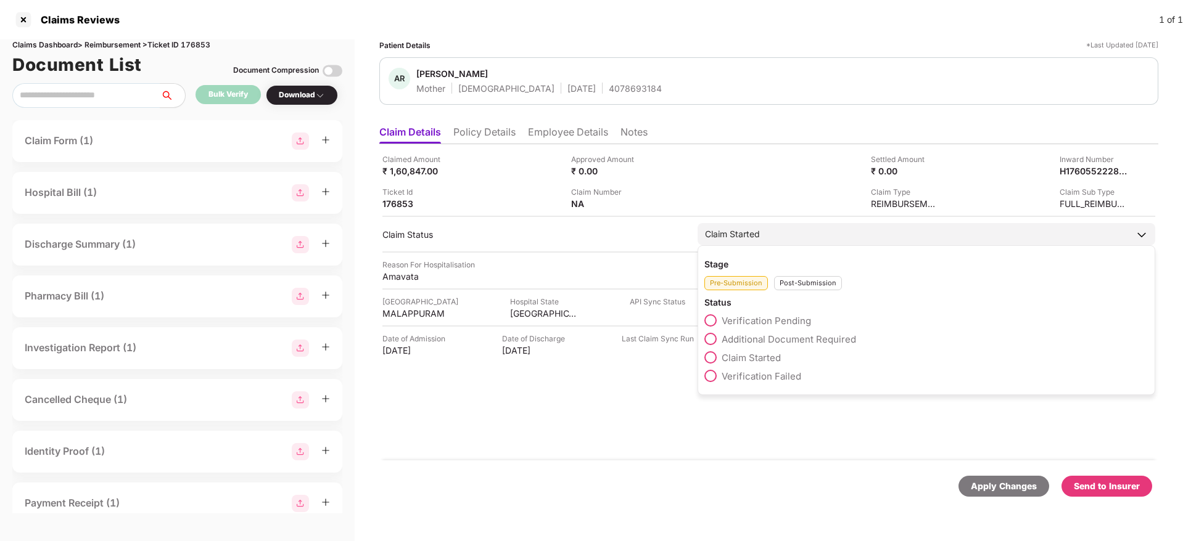
click at [798, 276] on div "Post-Submission" at bounding box center [808, 283] width 68 height 14
click at [742, 340] on span "Claim Under Process" at bounding box center [767, 340] width 93 height 12
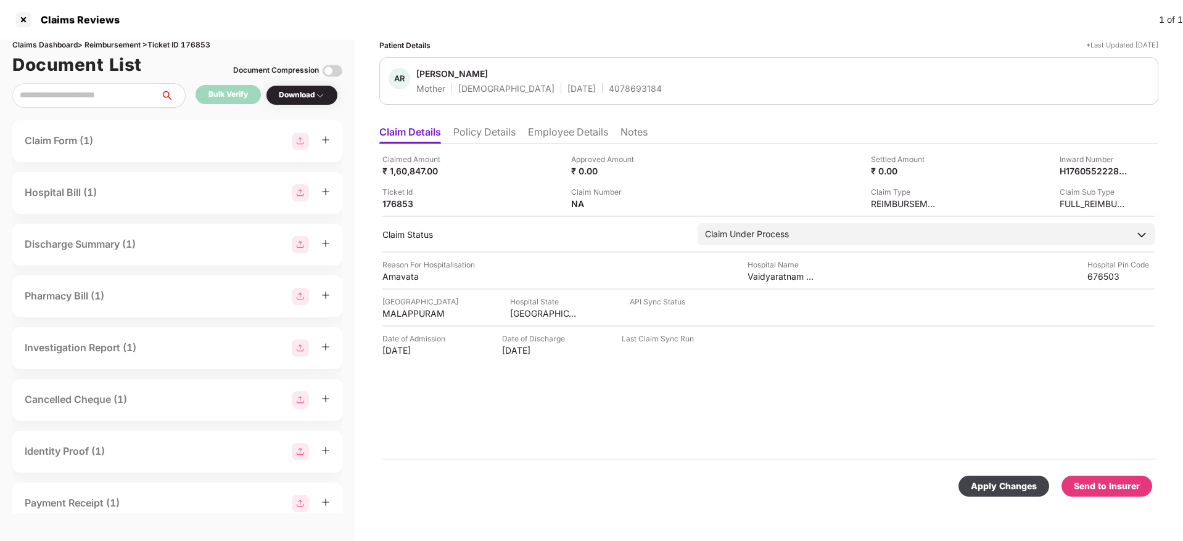
click at [1013, 491] on div "Apply Changes" at bounding box center [1004, 487] width 66 height 14
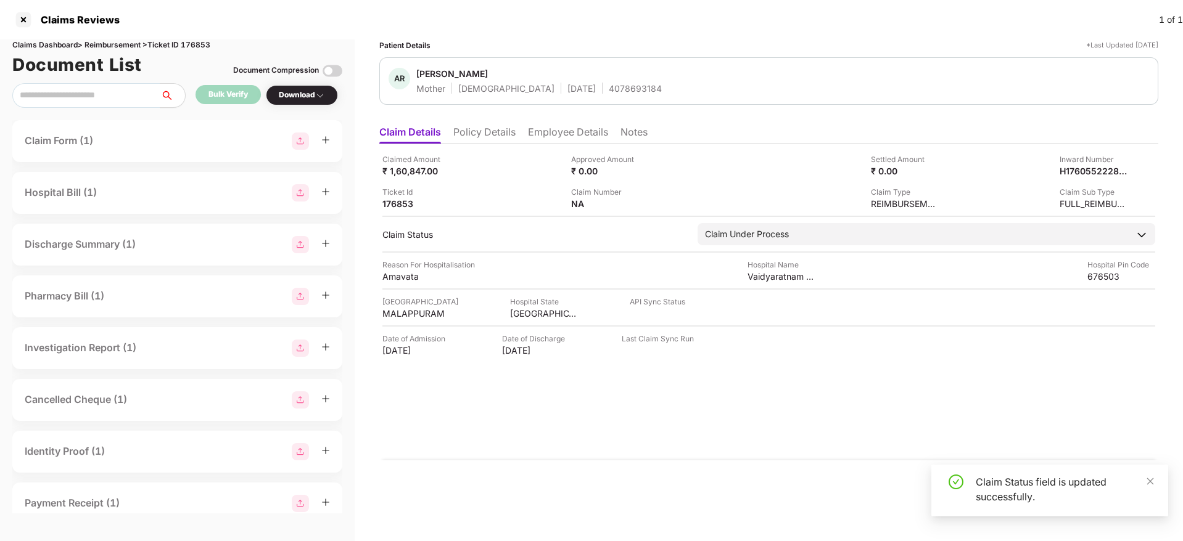
click at [572, 124] on ul "Claim Details Policy Details Employee Details Notes" at bounding box center [768, 132] width 779 height 25
click at [571, 128] on li "Employee Details" at bounding box center [568, 135] width 80 height 18
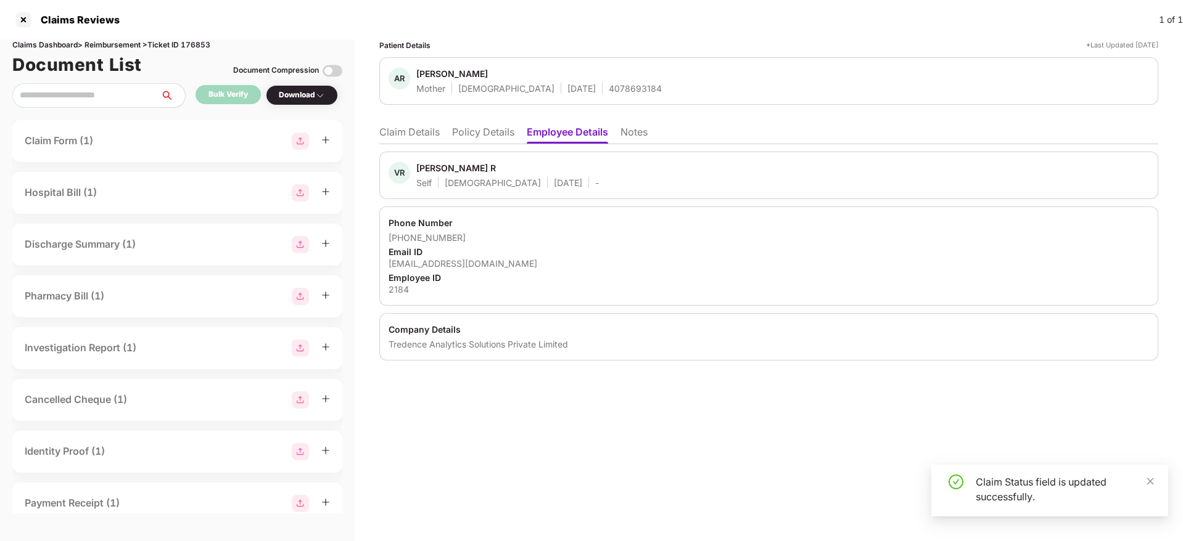
click at [633, 138] on li "Notes" at bounding box center [633, 135] width 27 height 18
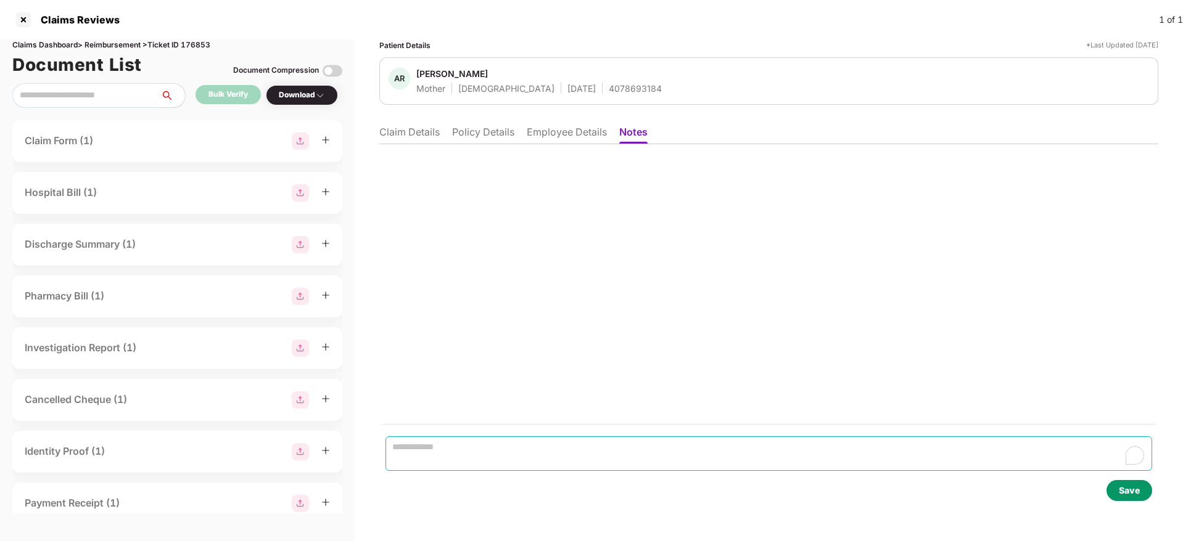
click at [448, 441] on textarea at bounding box center [768, 454] width 766 height 35
paste textarea "**********"
click at [538, 461] on textarea "**********" at bounding box center [768, 454] width 767 height 35
click at [414, 446] on textarea "**********" at bounding box center [768, 454] width 767 height 35
type textarea "**********"
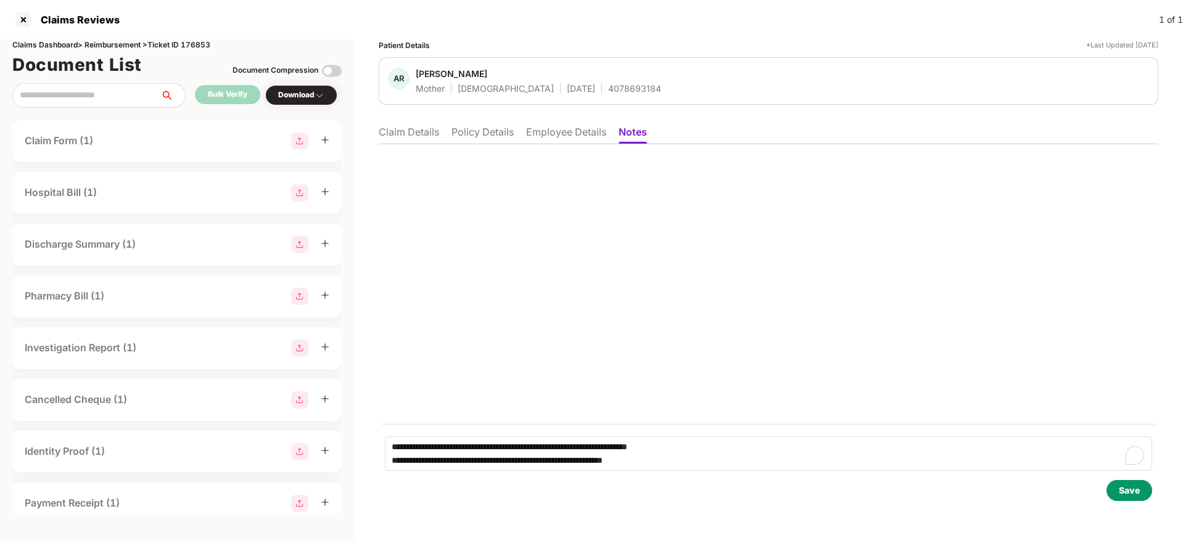
click at [1128, 485] on div "Save" at bounding box center [1129, 491] width 21 height 14
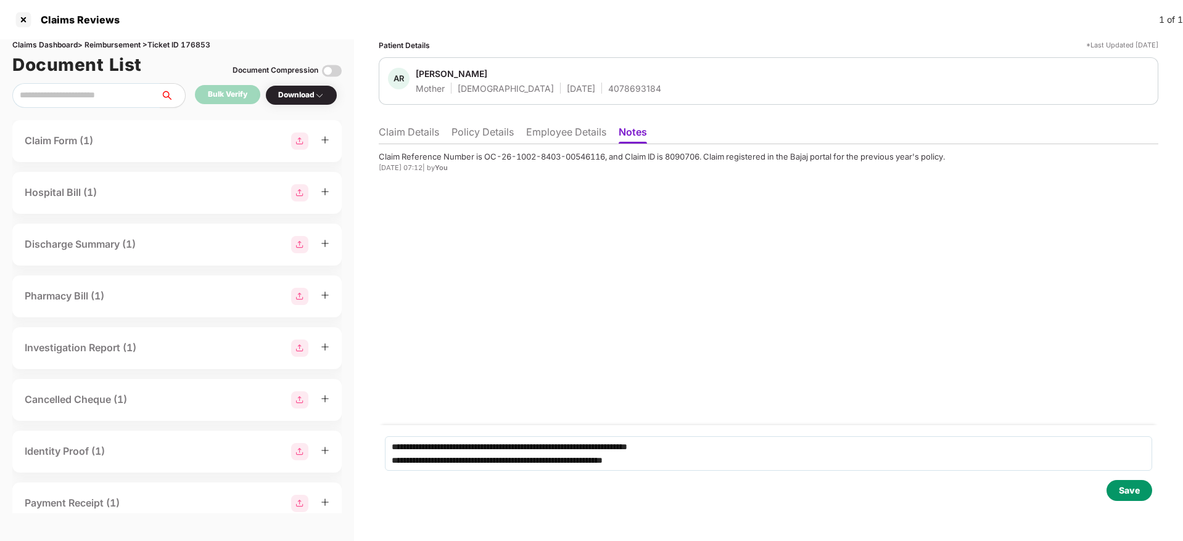
click at [407, 137] on li "Claim Details" at bounding box center [409, 135] width 60 height 18
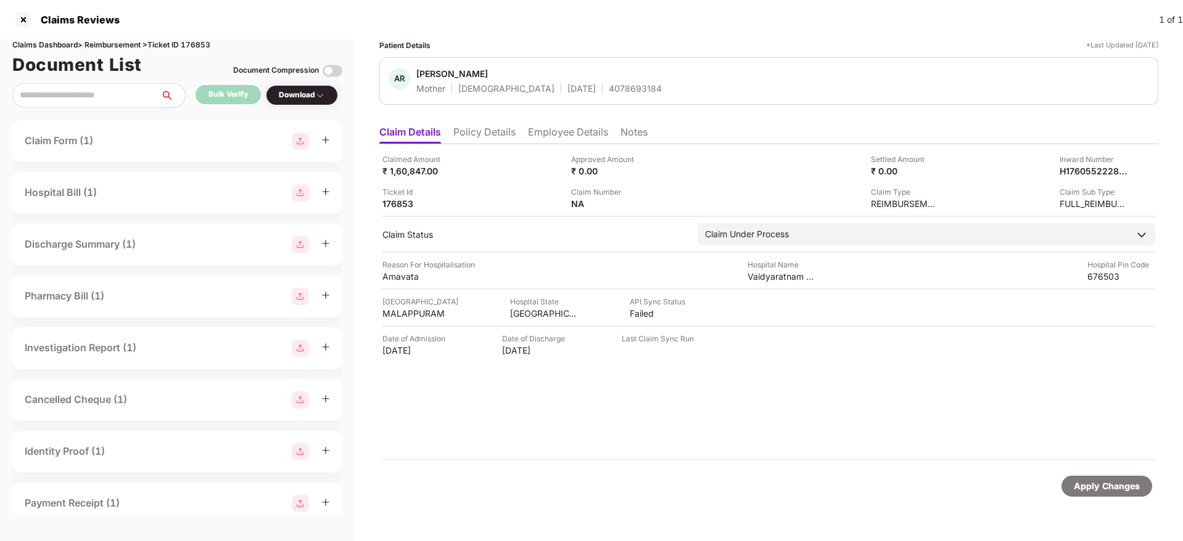
click at [638, 131] on li "Notes" at bounding box center [633, 135] width 27 height 18
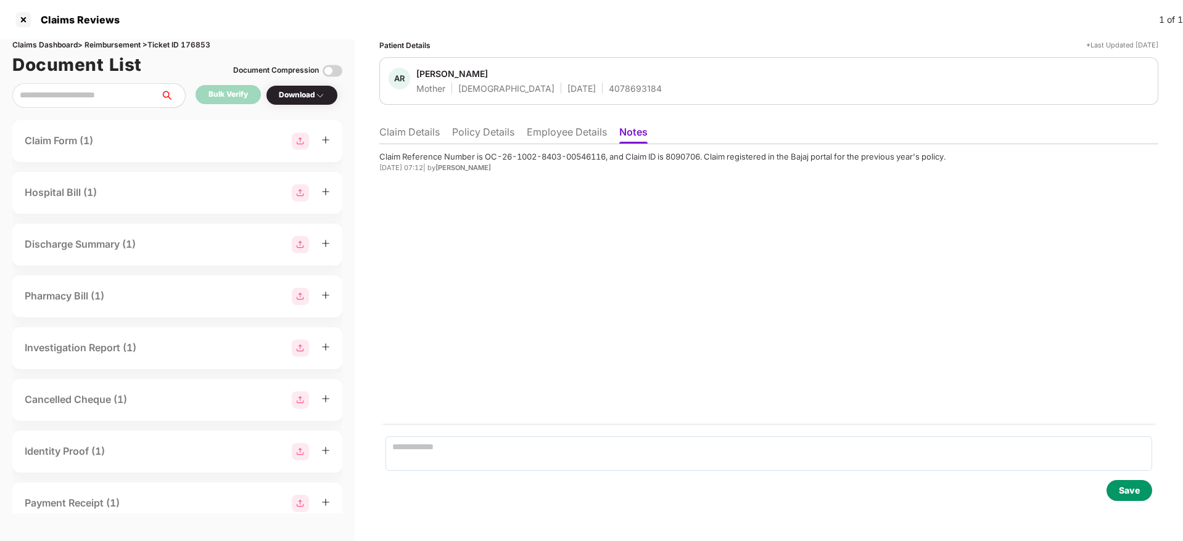
click at [1132, 491] on div "Save" at bounding box center [1129, 491] width 21 height 14
click at [395, 140] on li "Claim Details" at bounding box center [409, 135] width 60 height 18
